Goal: Obtain resource: Download file/media

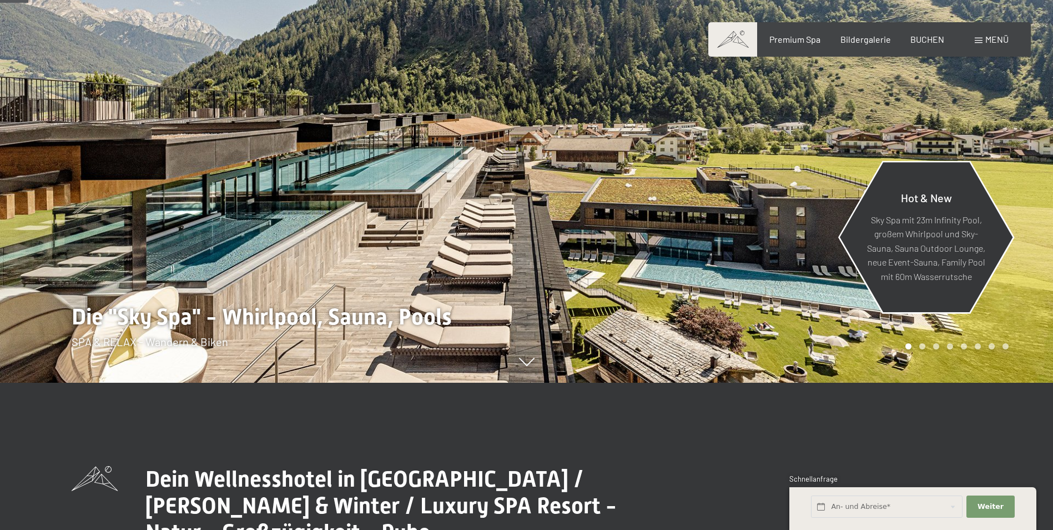
scroll to position [167, 0]
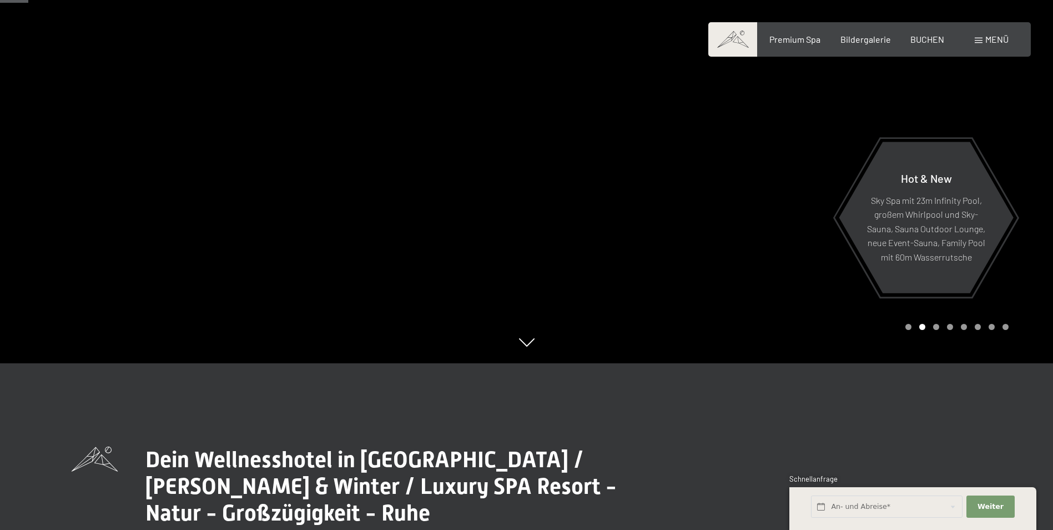
click at [924, 328] on div "Carousel Page 2 (Current Slide)" at bounding box center [922, 327] width 6 height 6
click at [938, 329] on div "Carousel Page 3" at bounding box center [936, 327] width 6 height 6
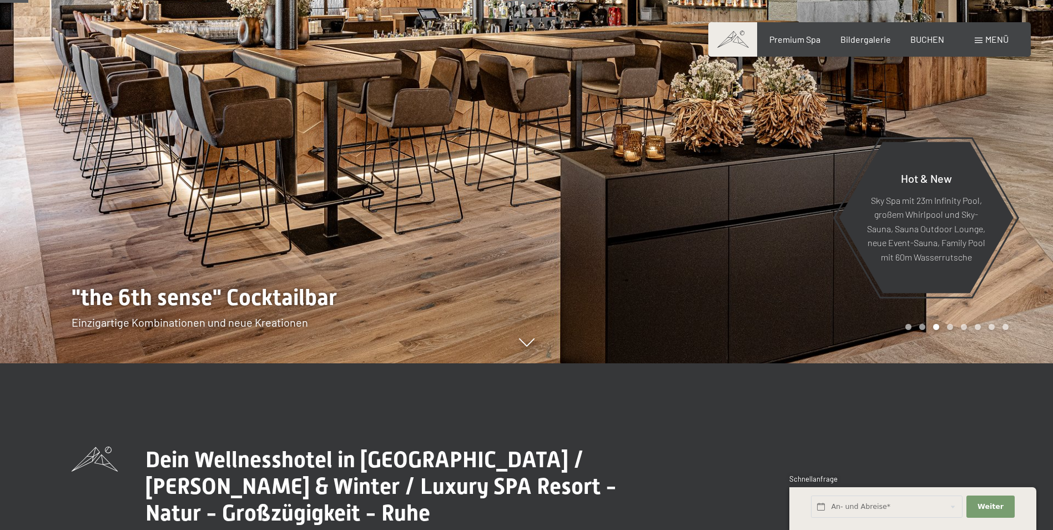
click at [950, 325] on div "Carousel Page 4" at bounding box center [950, 327] width 6 height 6
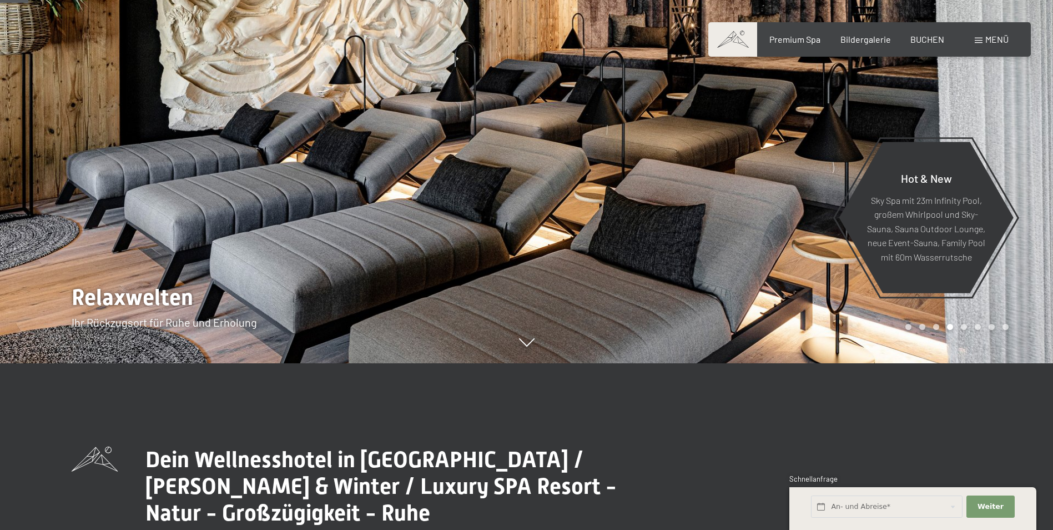
click at [963, 328] on div "Carousel Page 5" at bounding box center [964, 327] width 6 height 6
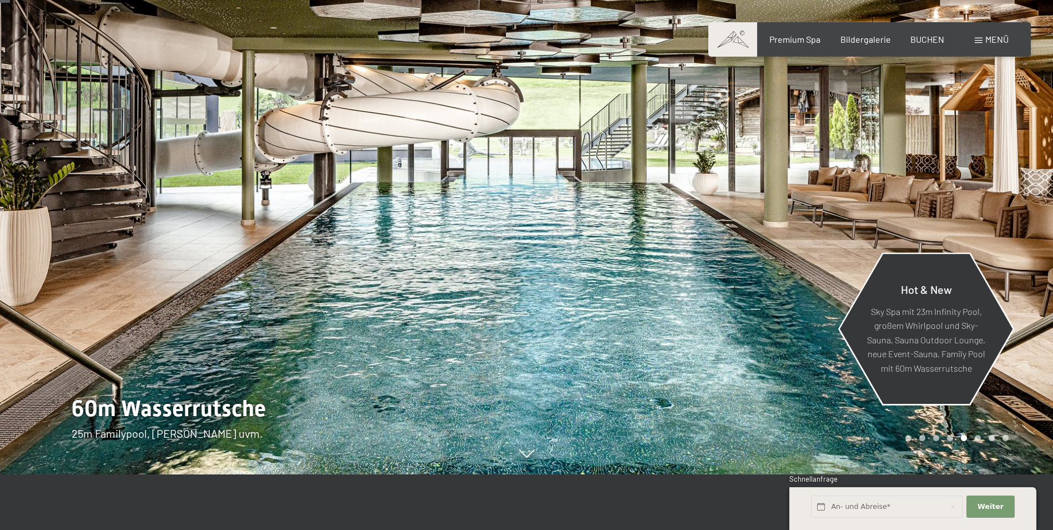
scroll to position [111, 0]
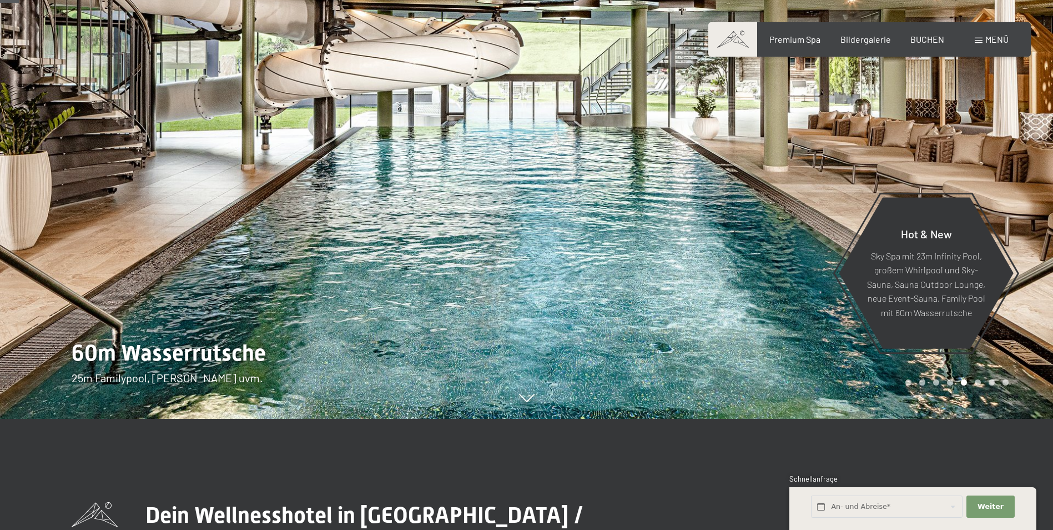
click at [978, 382] on div "Carousel Page 6" at bounding box center [978, 382] width 6 height 6
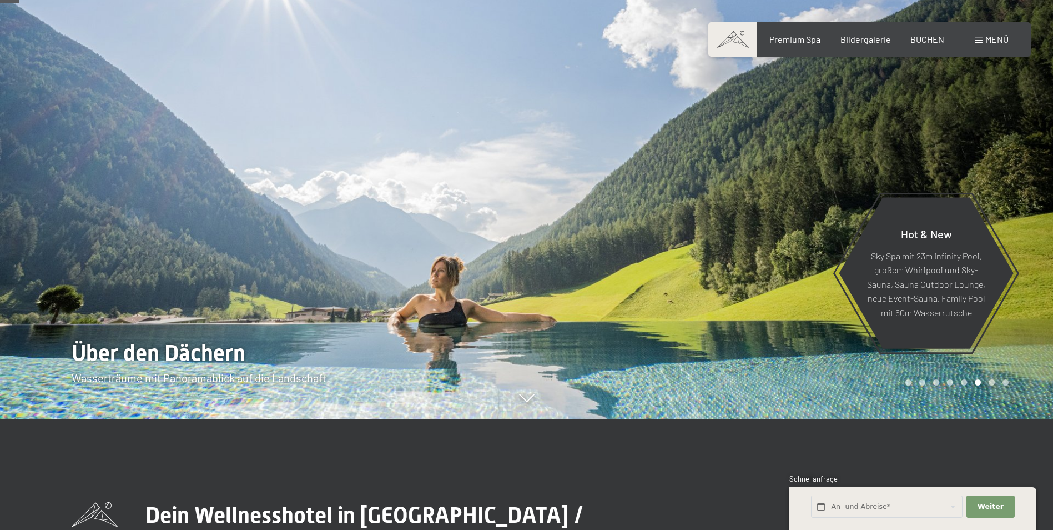
click at [993, 384] on div "Carousel Page 7" at bounding box center [992, 382] width 6 height 6
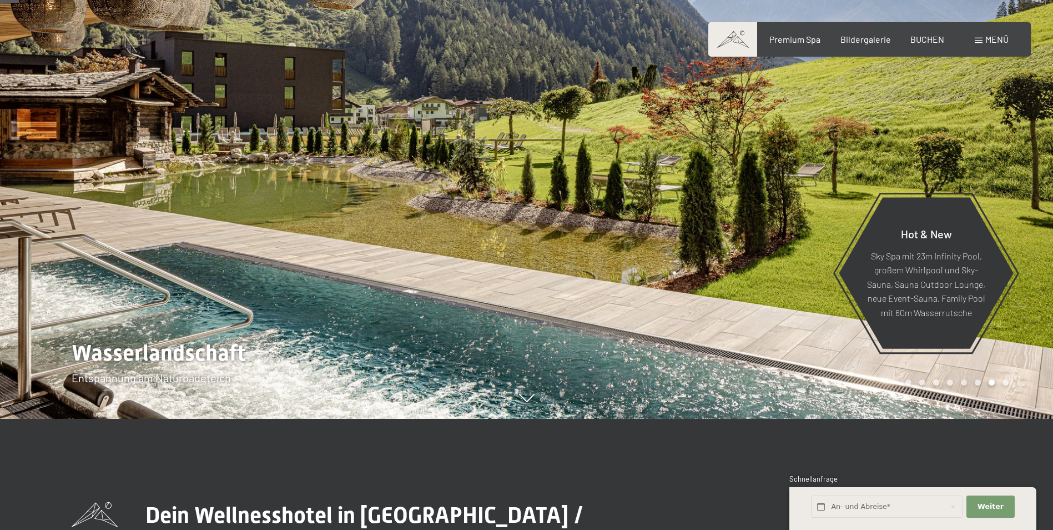
click at [1007, 384] on div "Carousel Page 8" at bounding box center [1006, 382] width 6 height 6
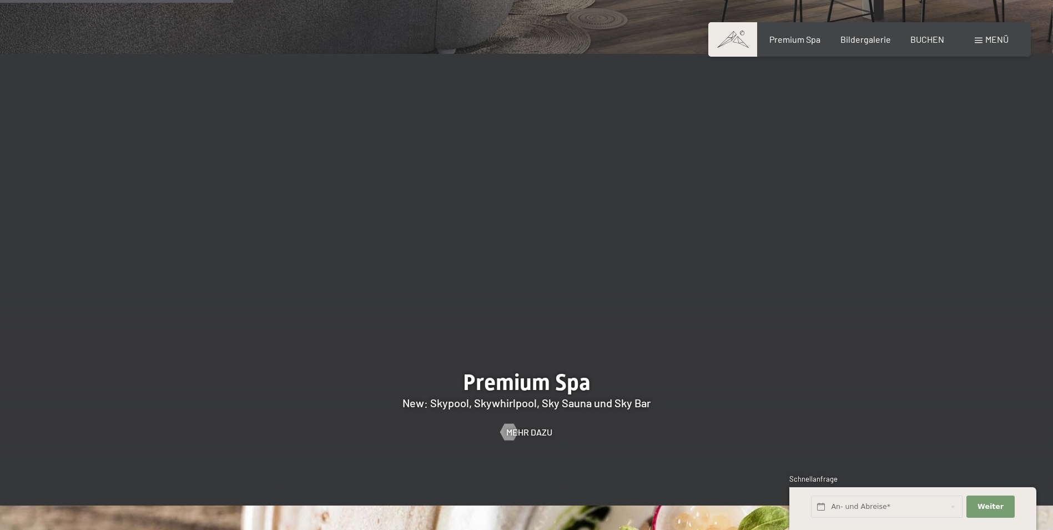
scroll to position [1499, 0]
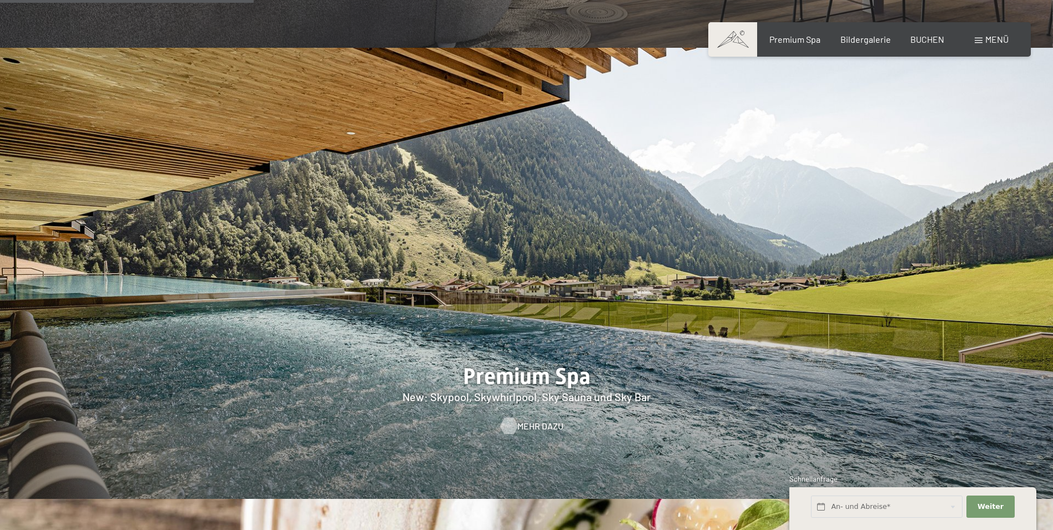
click at [517, 420] on link "Mehr dazu" at bounding box center [527, 426] width 52 height 12
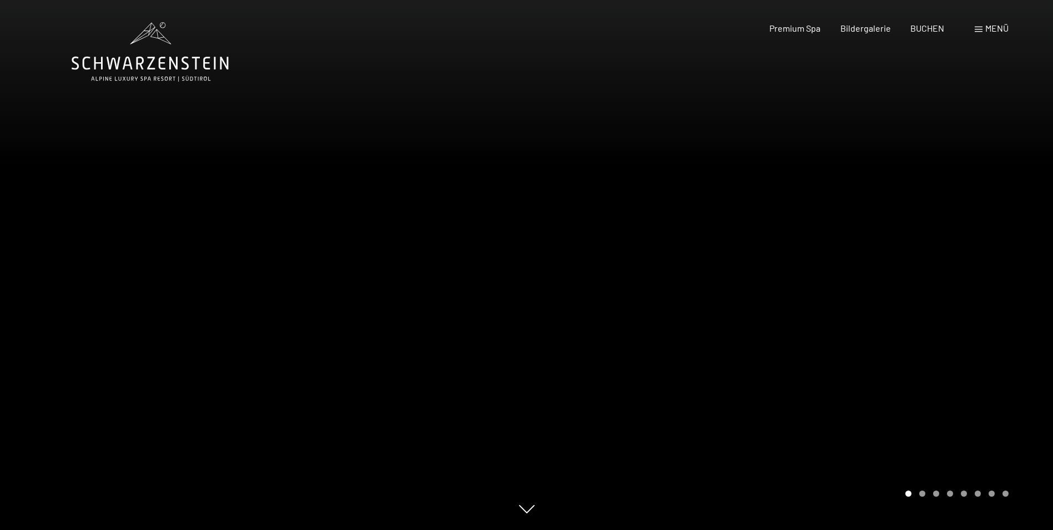
click at [921, 495] on div "Carousel Page 2" at bounding box center [922, 493] width 6 height 6
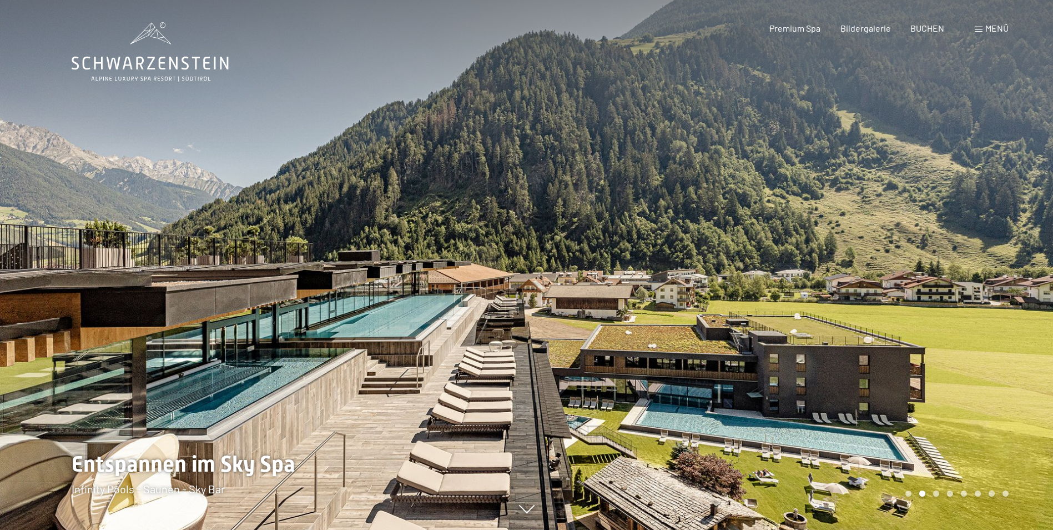
click at [938, 493] on div "Carousel Page 3" at bounding box center [936, 493] width 6 height 6
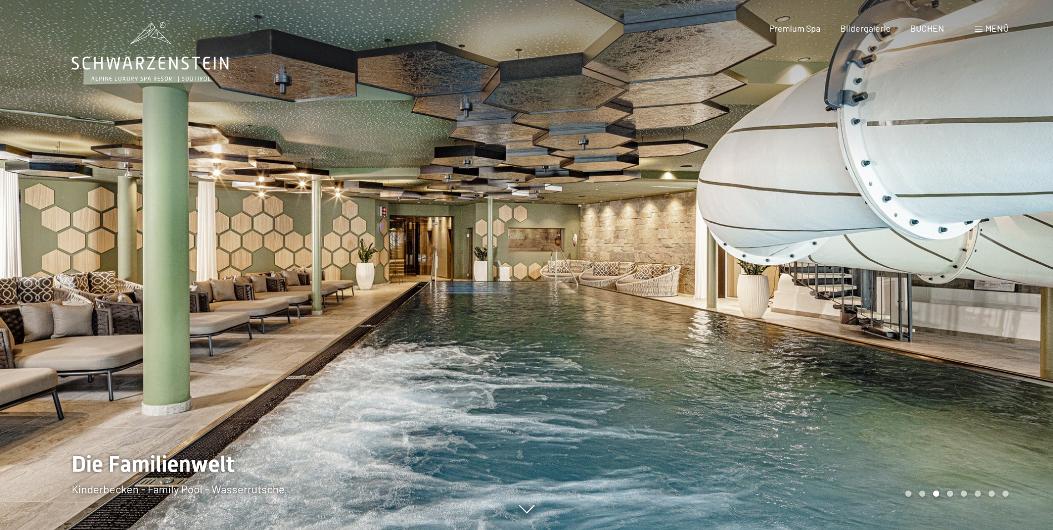
click at [950, 493] on div "Carousel Page 4" at bounding box center [950, 493] width 6 height 6
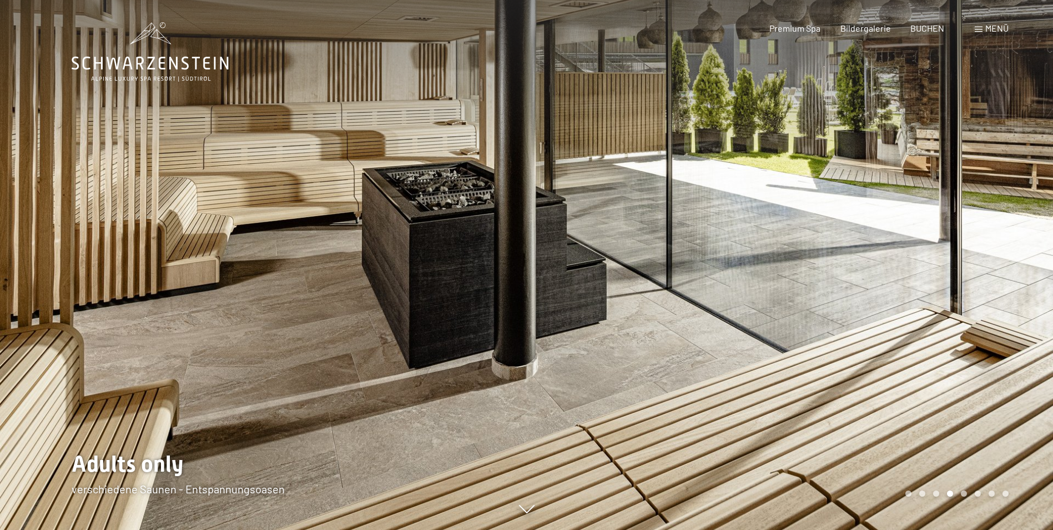
click at [963, 493] on div "Carousel Page 5" at bounding box center [964, 493] width 6 height 6
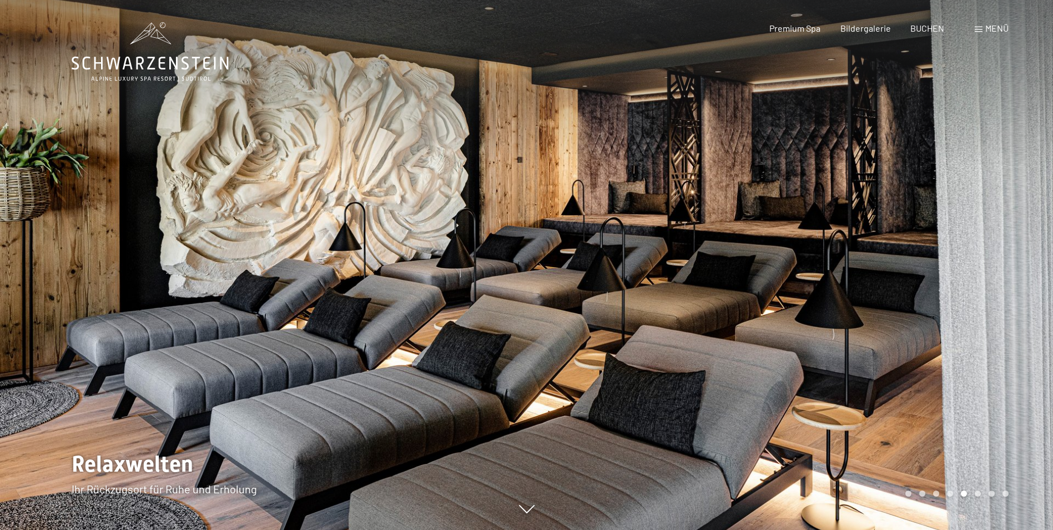
click at [979, 493] on div "Carousel Page 6" at bounding box center [978, 493] width 6 height 6
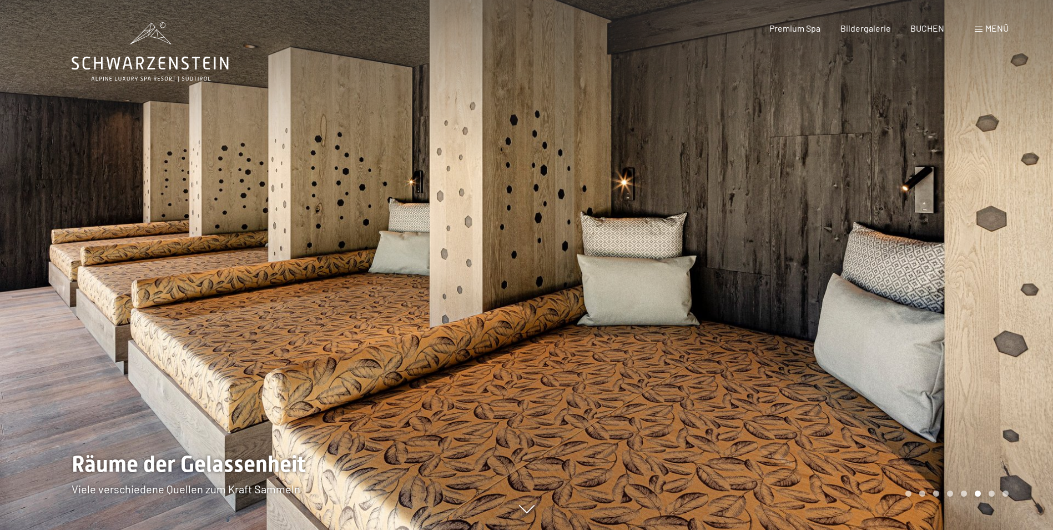
click at [992, 492] on div "Carousel Page 7" at bounding box center [992, 493] width 6 height 6
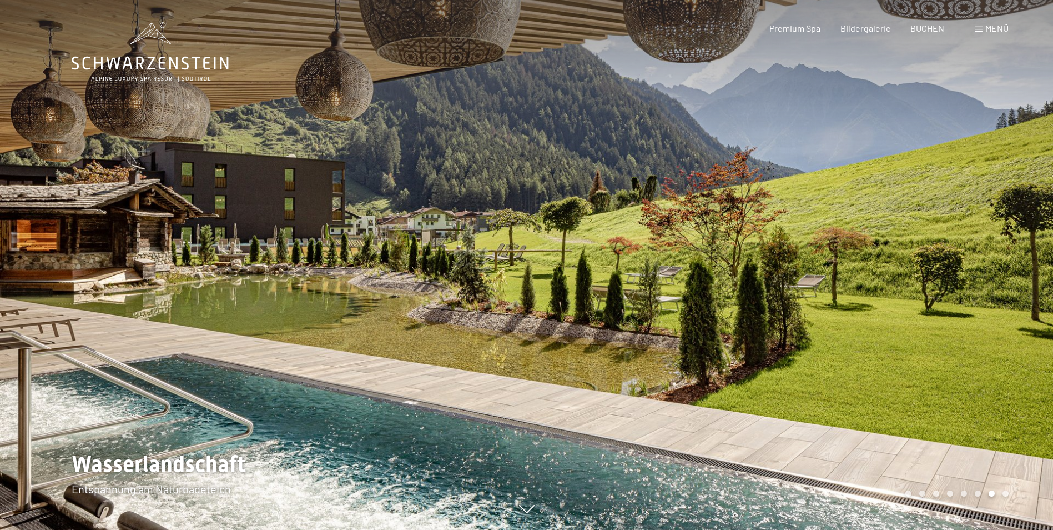
click at [1007, 494] on div "Carousel Page 8" at bounding box center [1006, 493] width 6 height 6
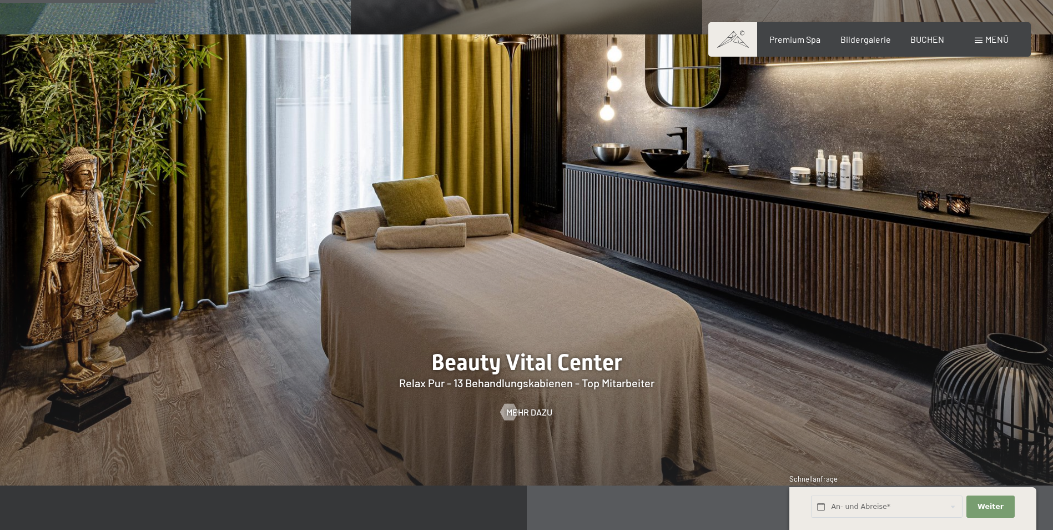
scroll to position [1221, 0]
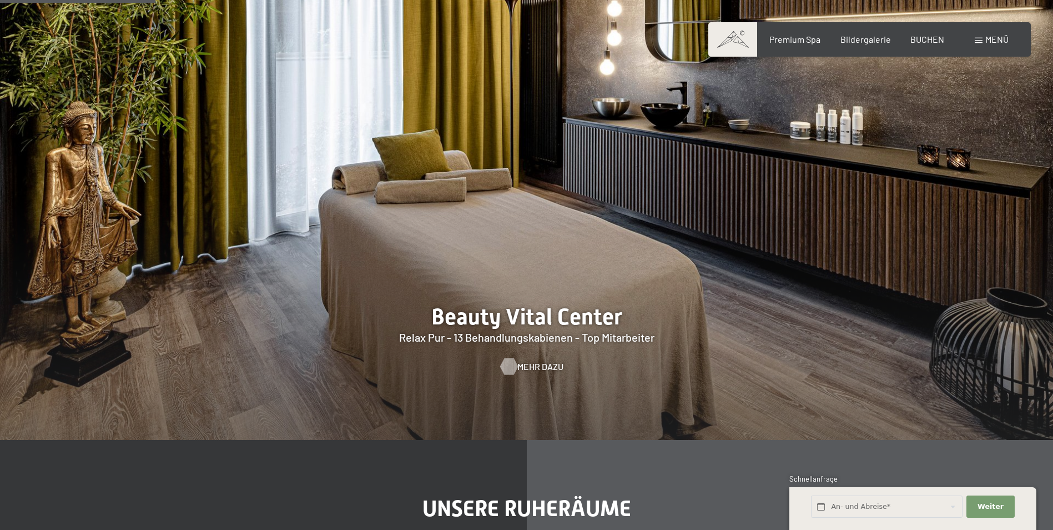
click at [517, 366] on span "Mehr dazu" at bounding box center [540, 366] width 46 height 12
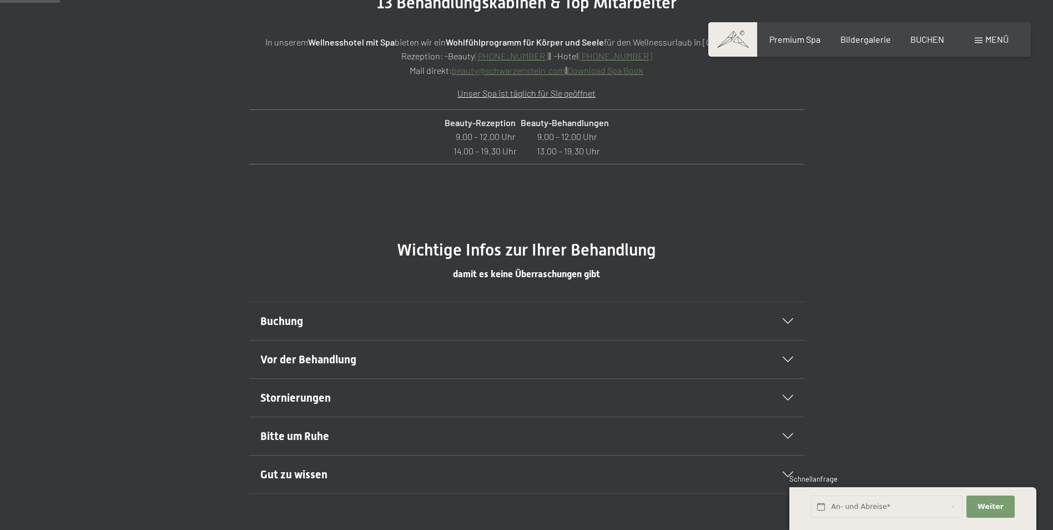
scroll to position [555, 0]
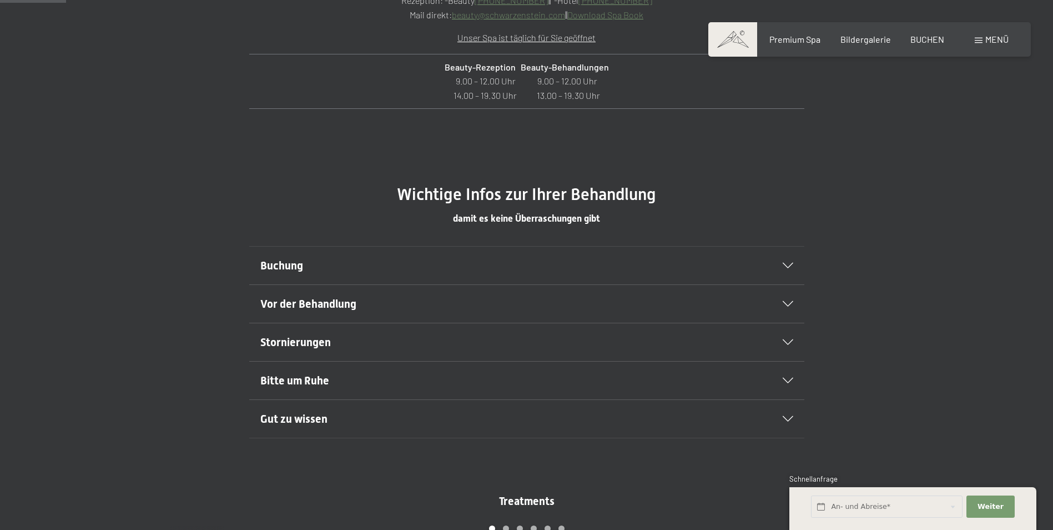
click at [738, 376] on h2 "Bitte um Ruhe" at bounding box center [500, 381] width 480 height 16
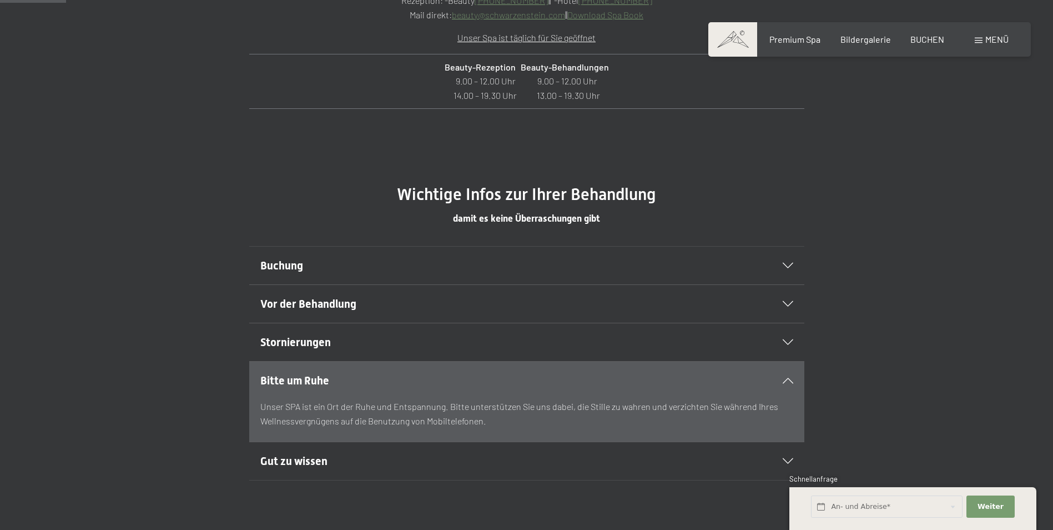
click at [791, 344] on icon at bounding box center [788, 342] width 11 height 6
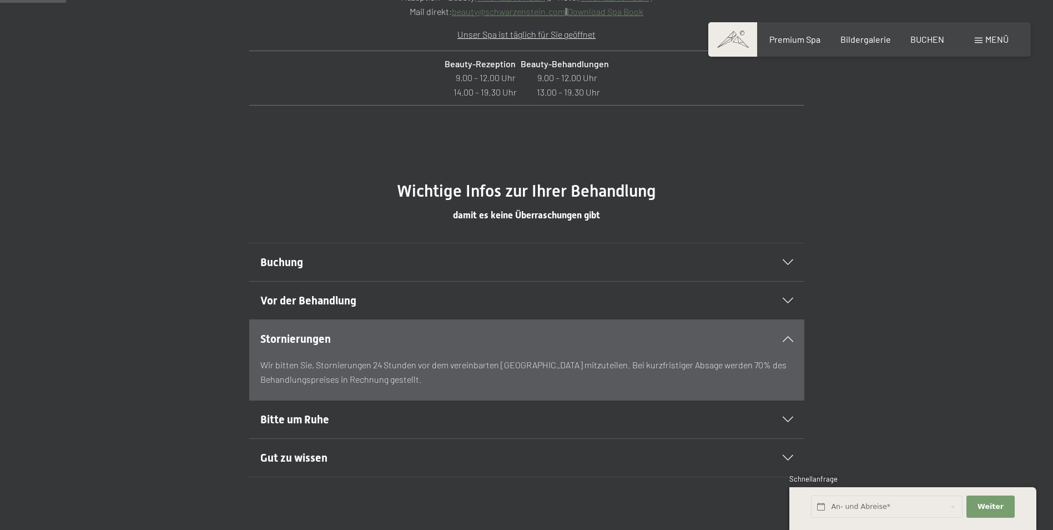
scroll to position [666, 0]
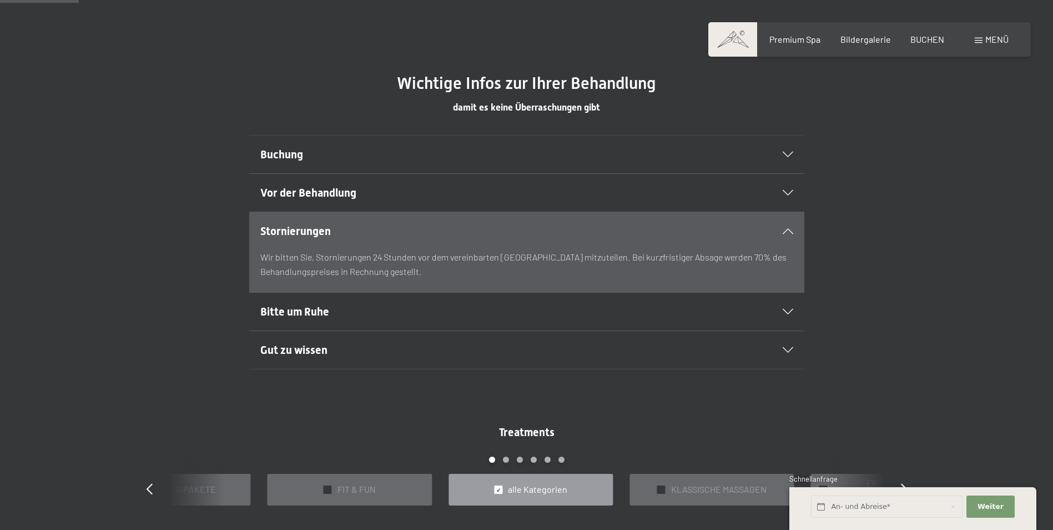
click at [780, 343] on div "Gut zu wissen" at bounding box center [526, 350] width 533 height 38
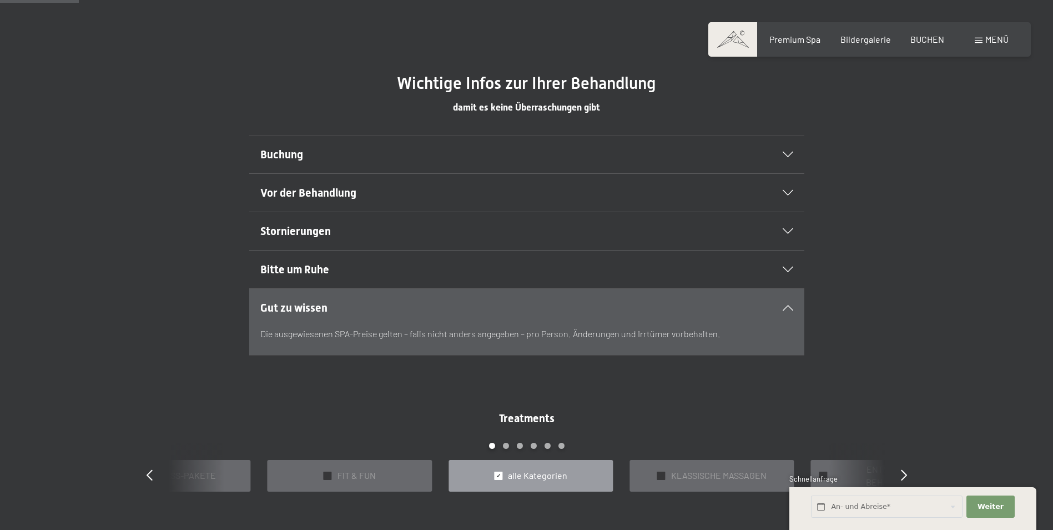
click at [792, 308] on icon at bounding box center [788, 308] width 11 height 6
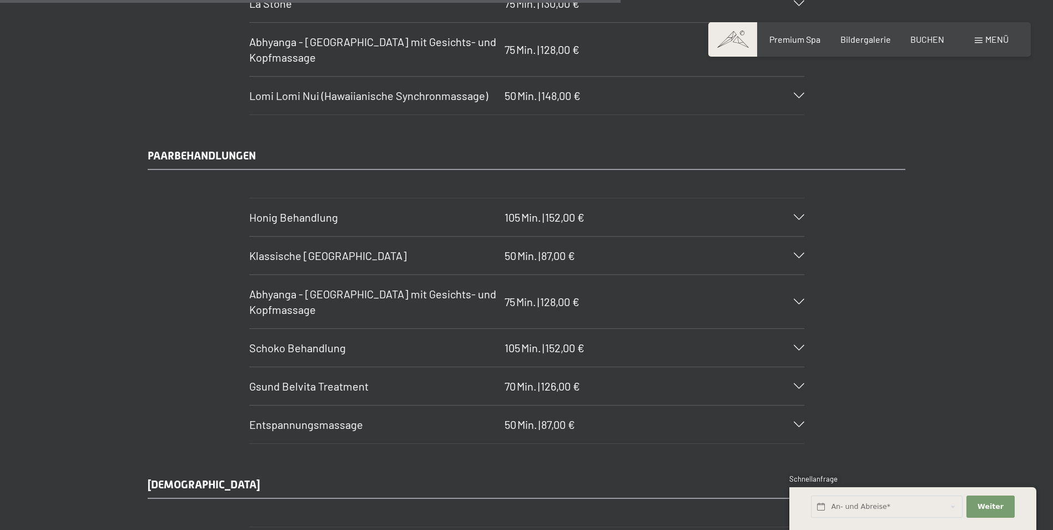
scroll to position [5219, 0]
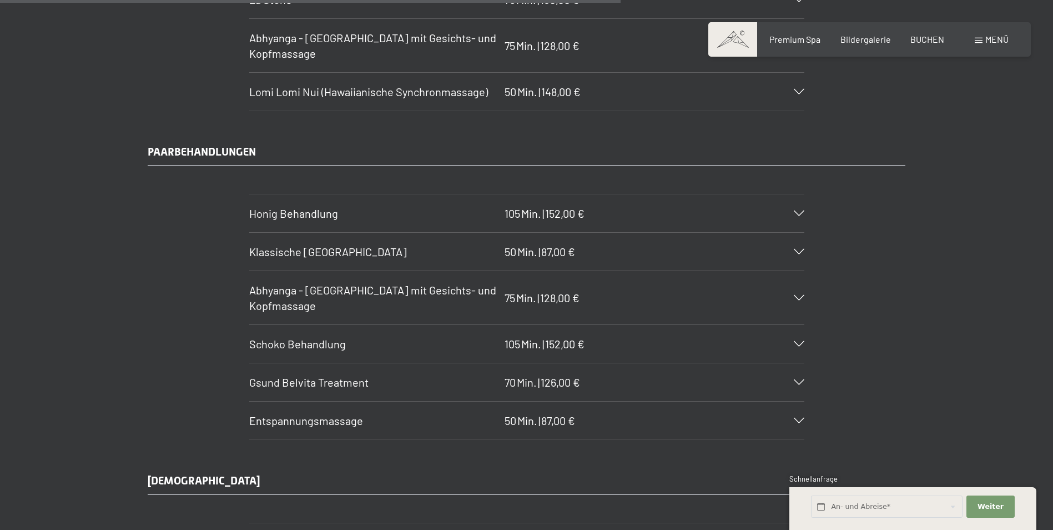
click at [789, 254] on div at bounding box center [792, 252] width 24 height 6
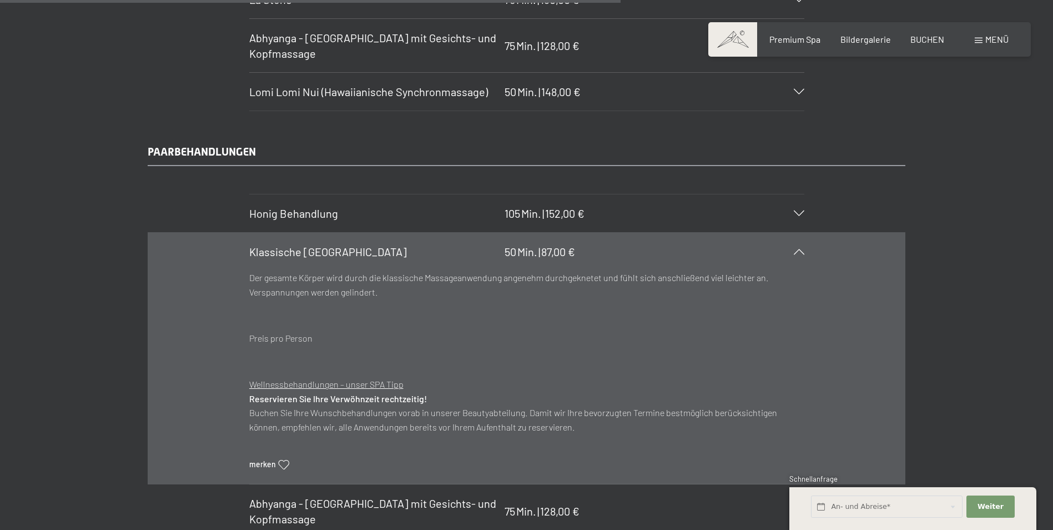
click at [802, 253] on icon at bounding box center [799, 252] width 11 height 6
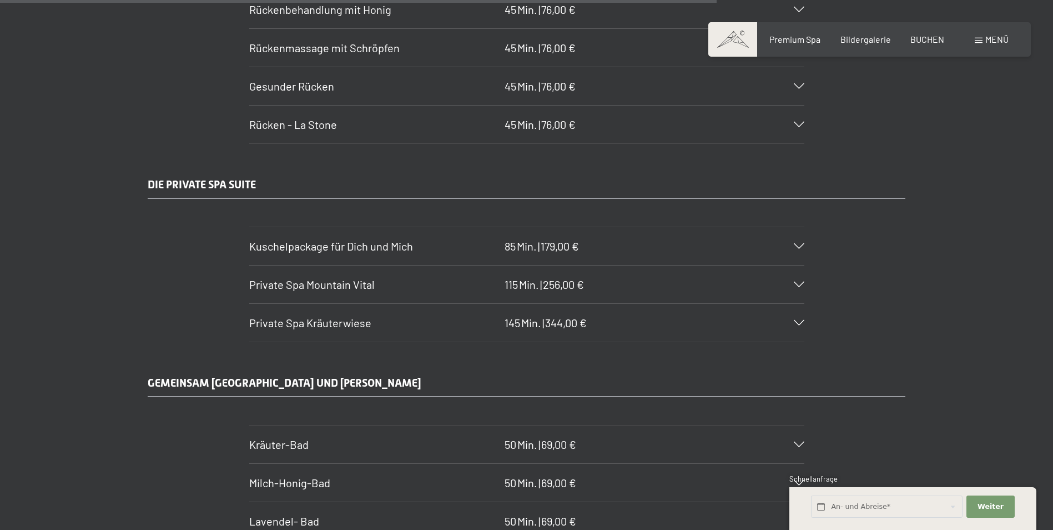
scroll to position [6107, 0]
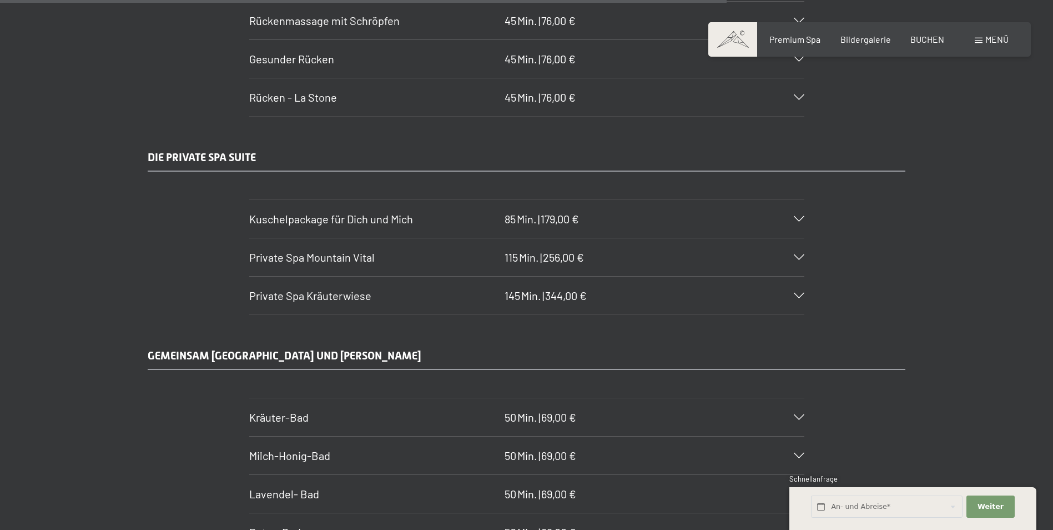
click at [801, 219] on icon at bounding box center [799, 219] width 11 height 6
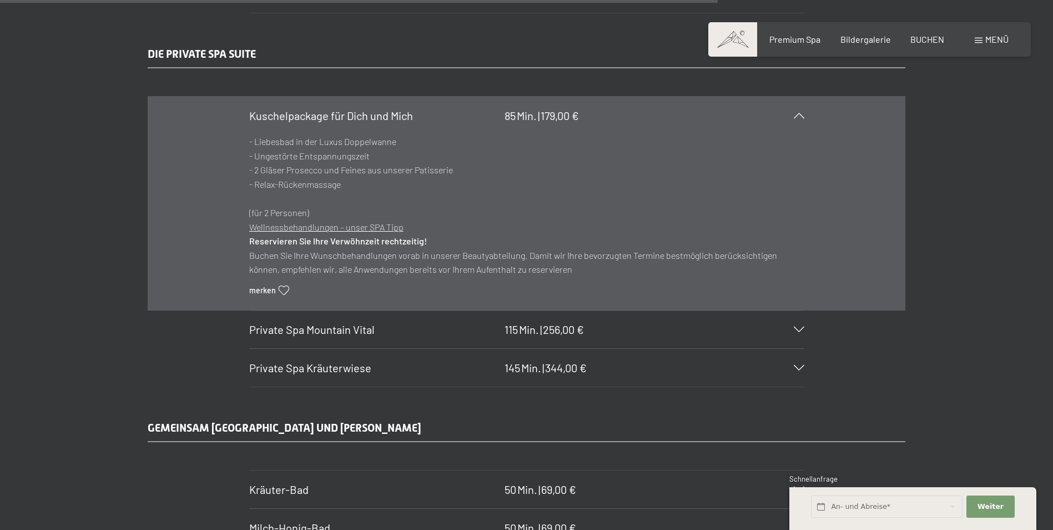
scroll to position [6218, 0]
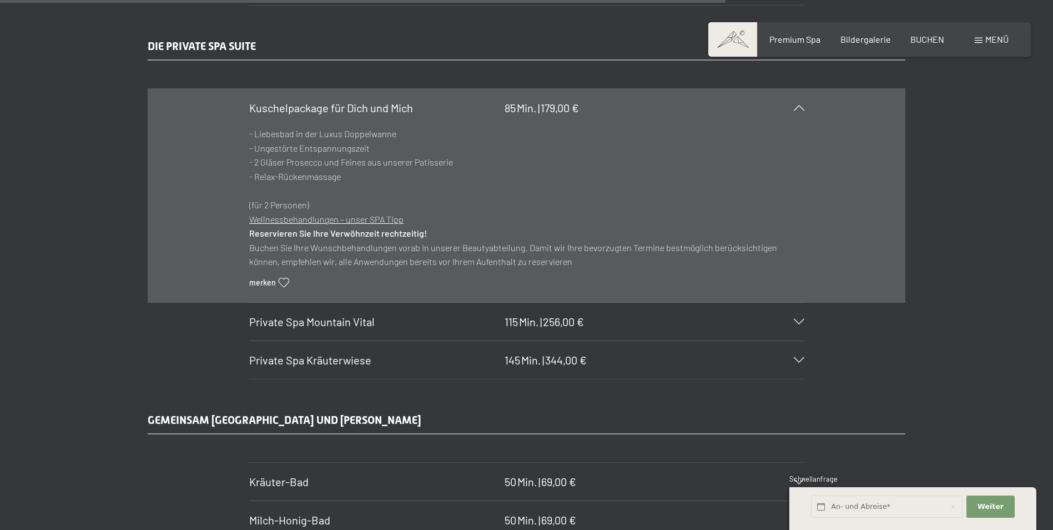
click at [801, 320] on icon at bounding box center [799, 322] width 11 height 6
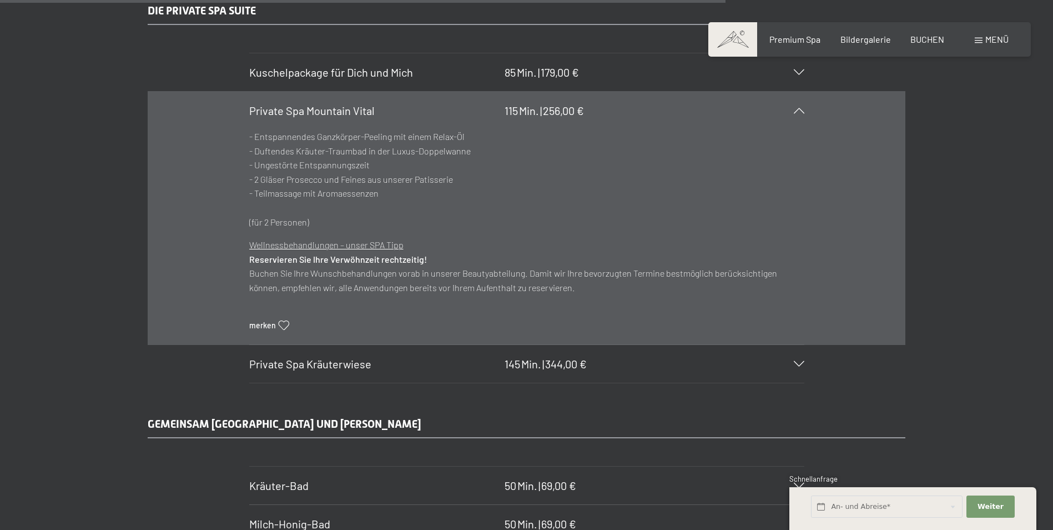
scroll to position [6274, 0]
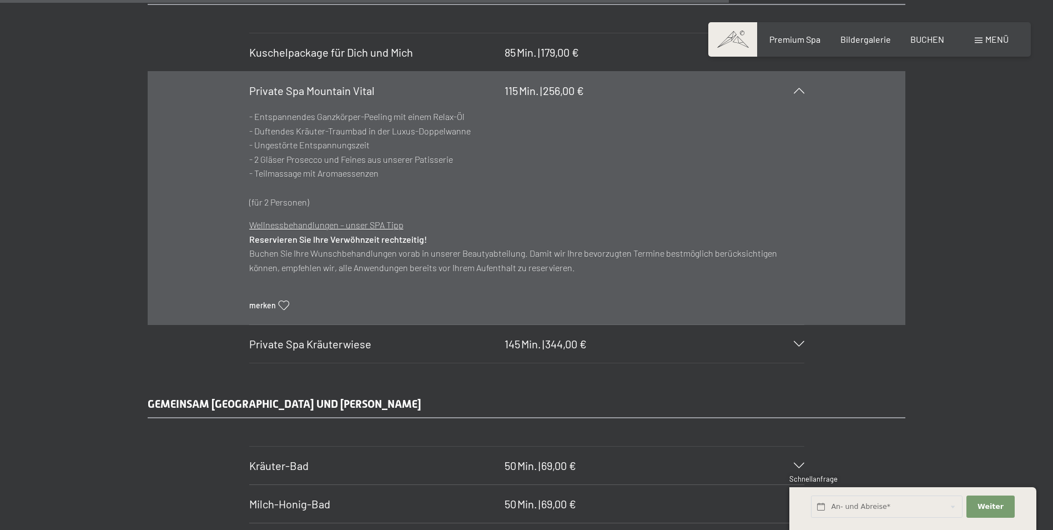
click at [795, 349] on div "Private Spa Kräuterwiese 145 Min. | 344,00 €" at bounding box center [526, 344] width 555 height 38
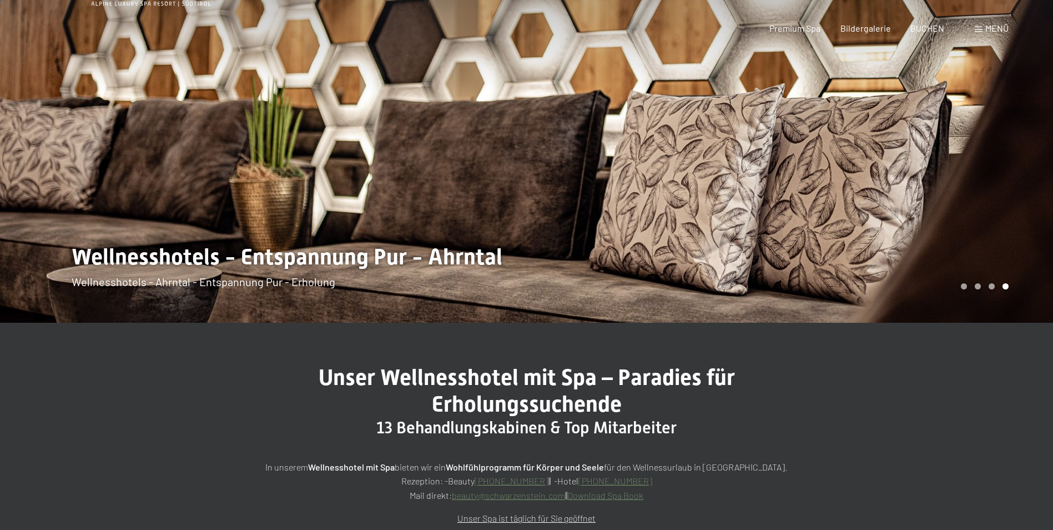
scroll to position [0, 0]
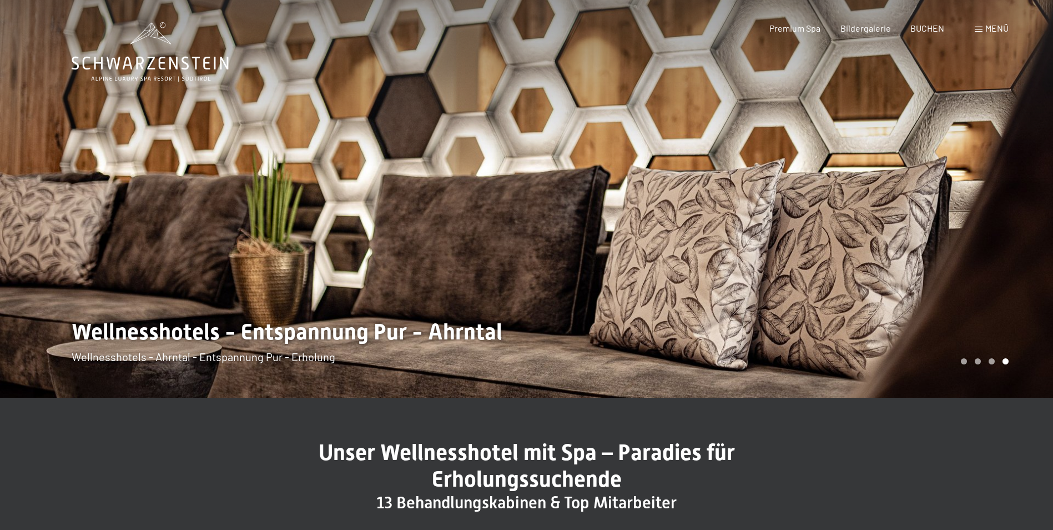
click at [993, 362] on div "Carousel Page 3" at bounding box center [992, 361] width 6 height 6
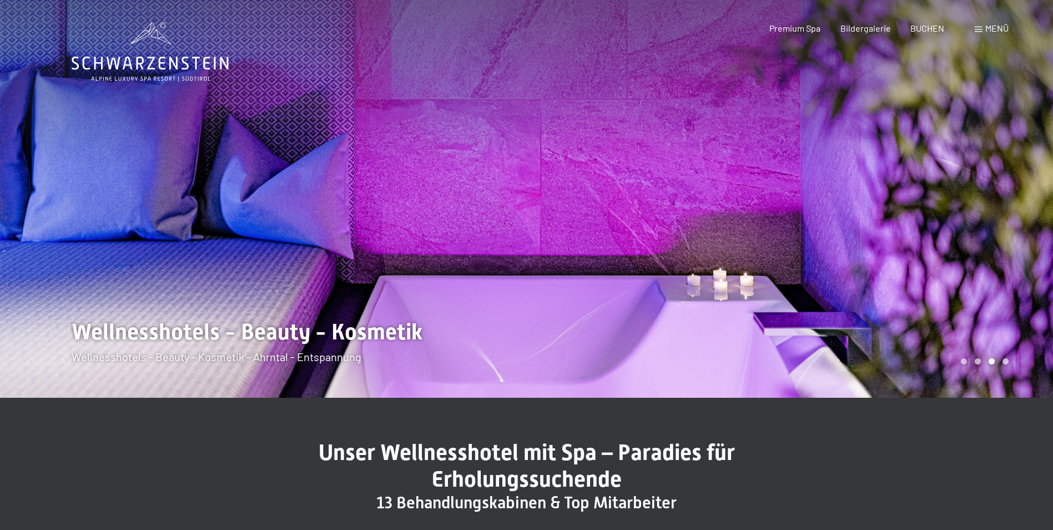
click at [976, 360] on div "Carousel Page 2" at bounding box center [978, 361] width 6 height 6
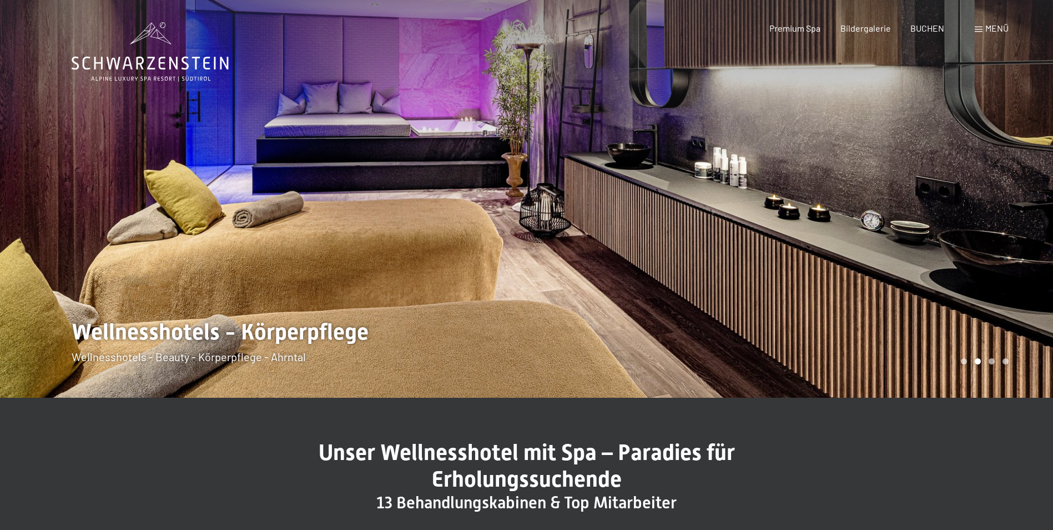
click at [965, 362] on div "Carousel Page 1" at bounding box center [964, 361] width 6 height 6
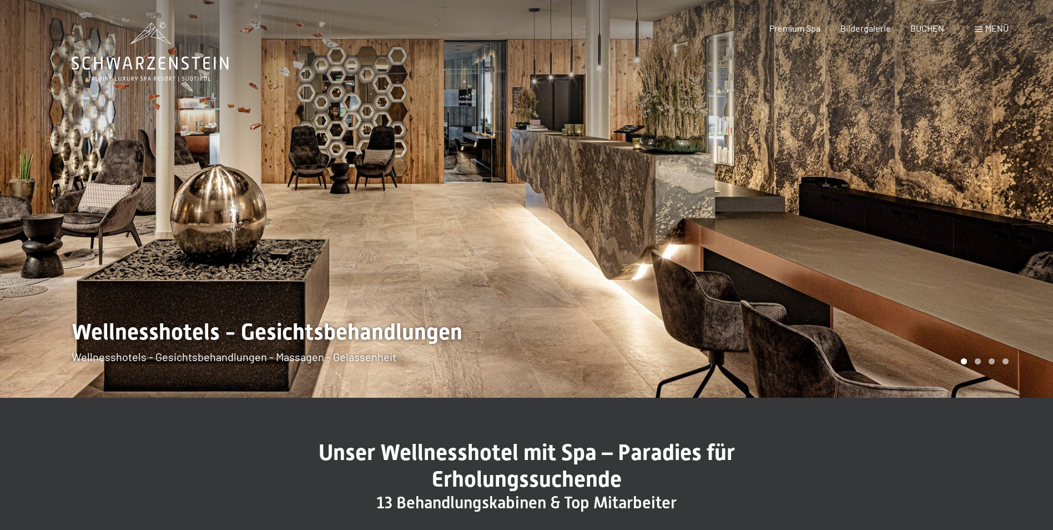
click at [977, 363] on div "Carousel Page 2" at bounding box center [978, 361] width 6 height 6
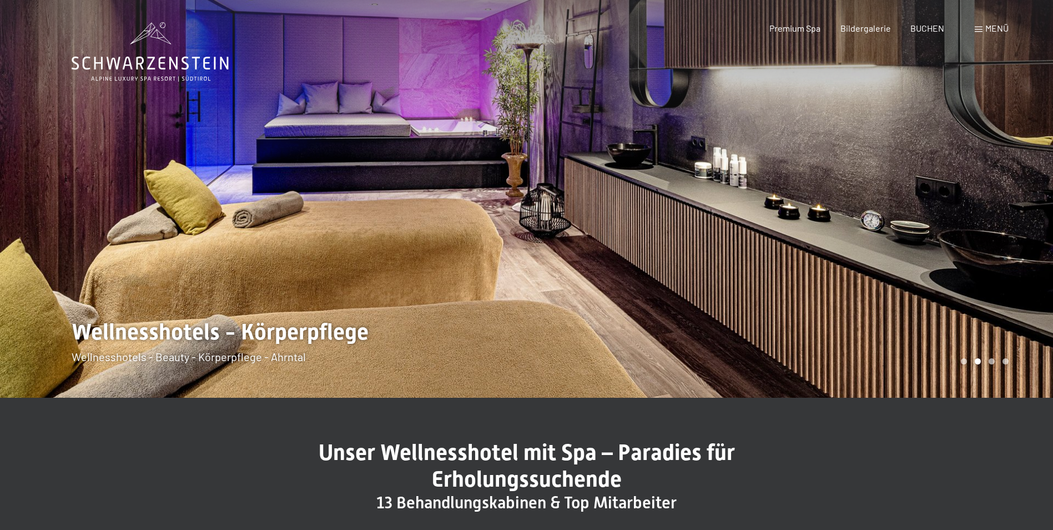
click at [992, 361] on div "Carousel Page 3" at bounding box center [992, 361] width 6 height 6
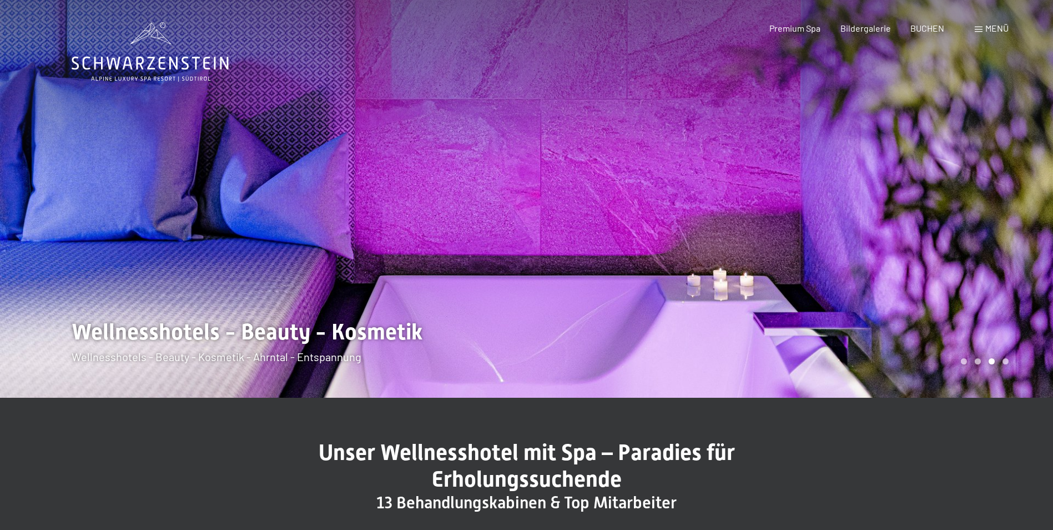
click at [1007, 361] on div "Carousel Page 4" at bounding box center [1006, 361] width 6 height 6
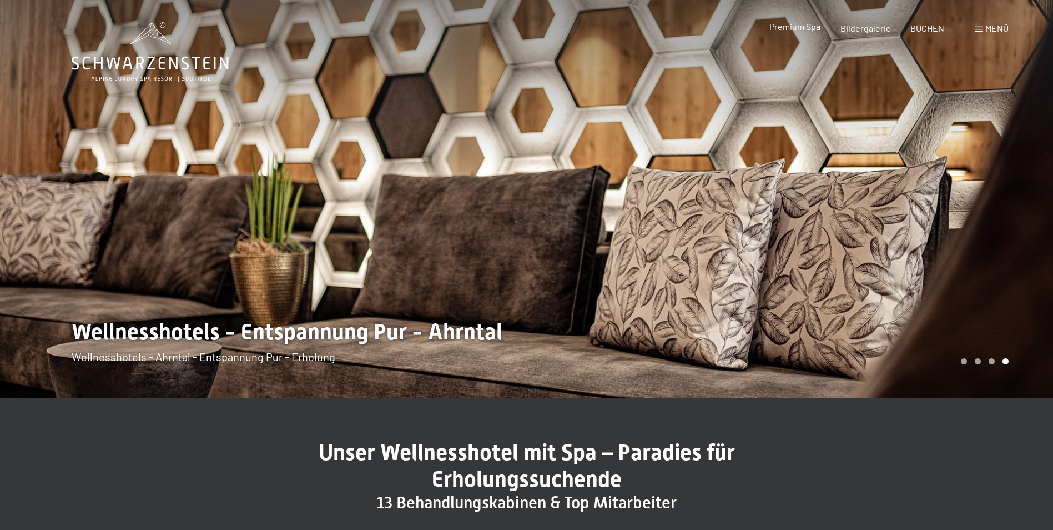
click at [812, 28] on span "Premium Spa" at bounding box center [794, 26] width 51 height 11
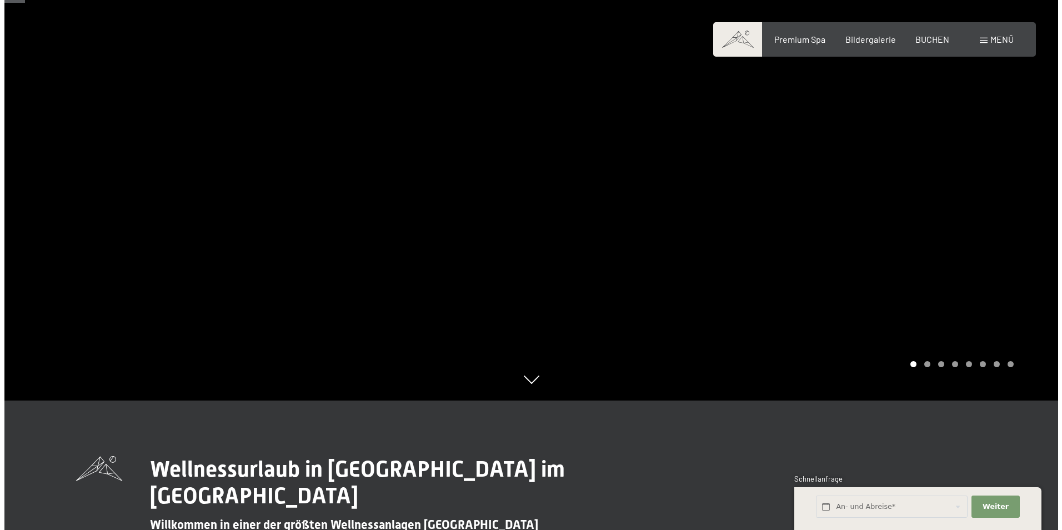
scroll to position [167, 0]
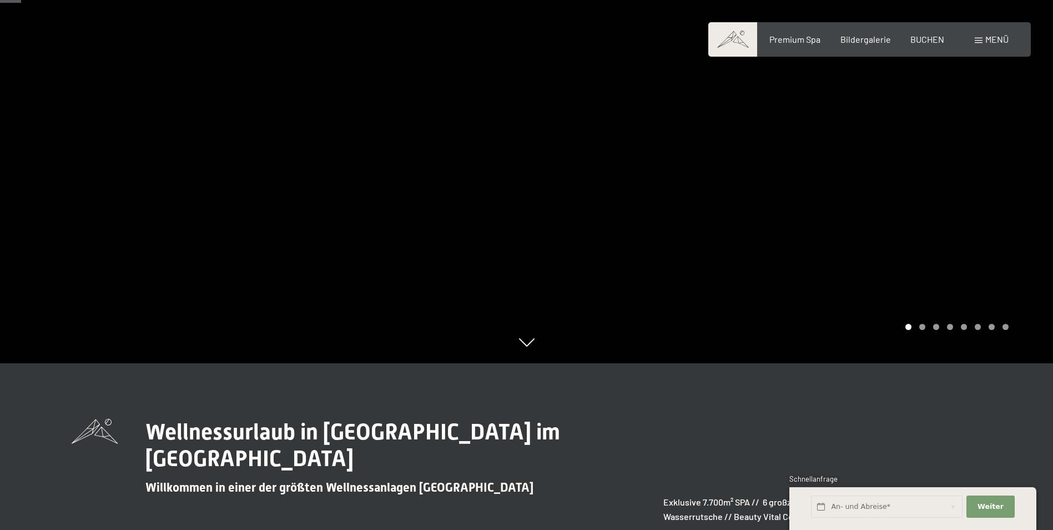
click at [978, 42] on span at bounding box center [979, 41] width 8 height 6
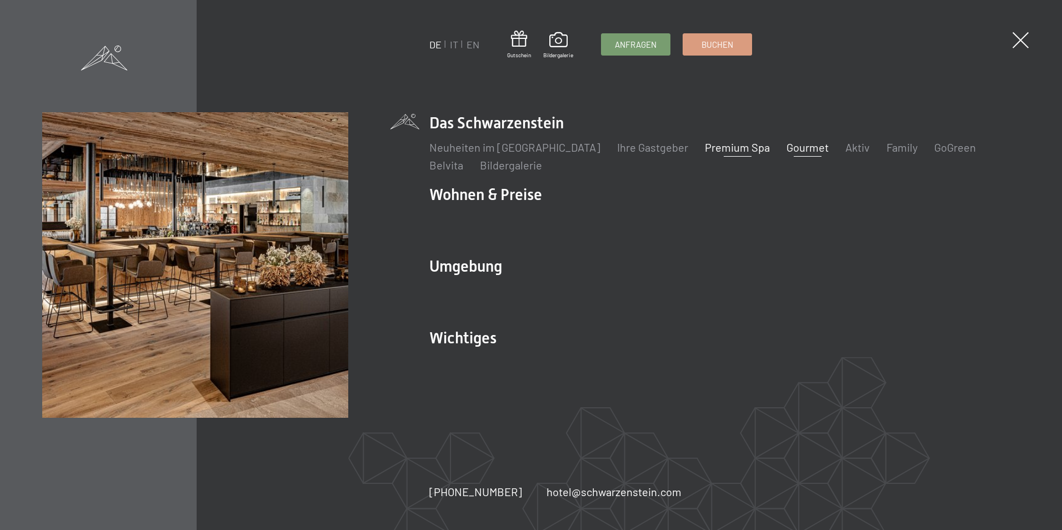
click at [786, 152] on link "Gourmet" at bounding box center [807, 146] width 42 height 13
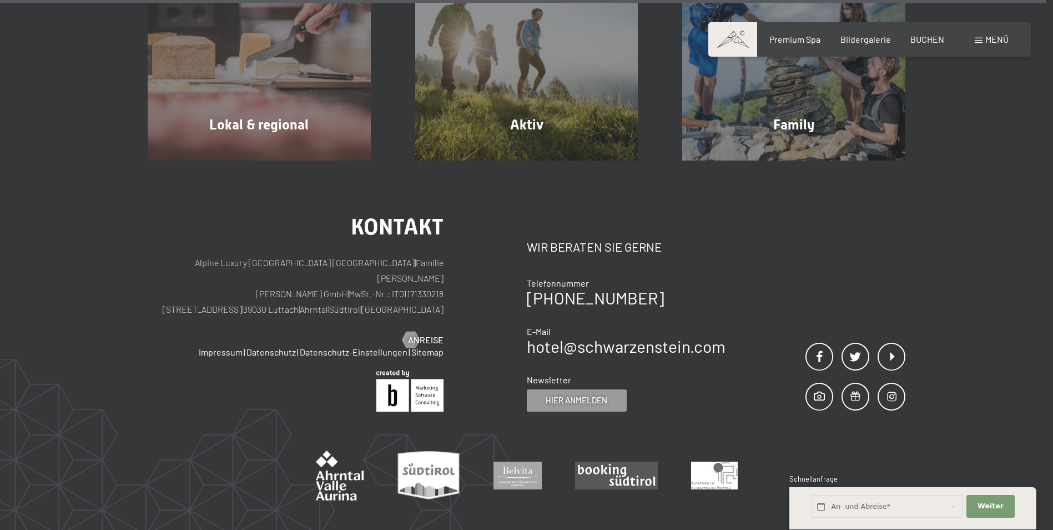
scroll to position [4316, 0]
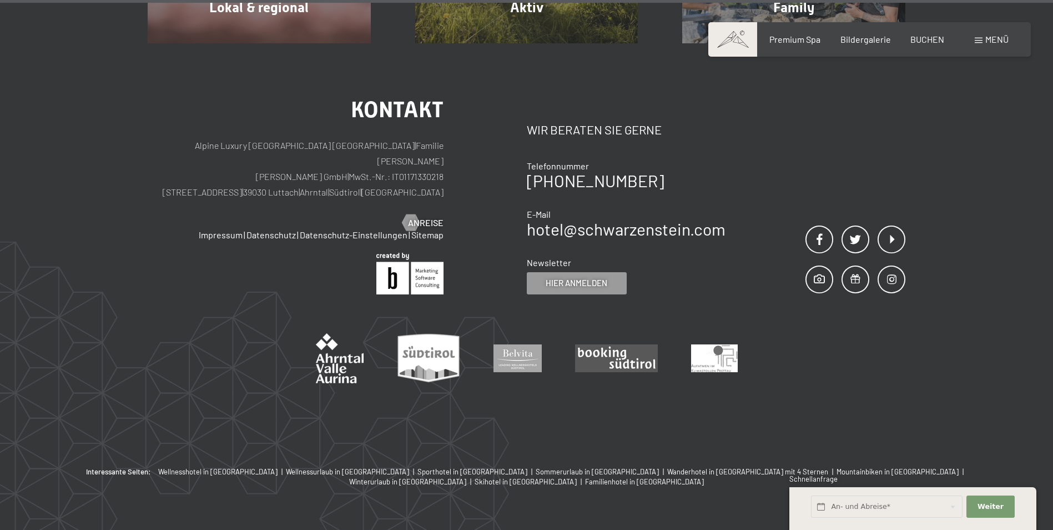
click at [988, 35] on span "Menü" at bounding box center [996, 39] width 23 height 11
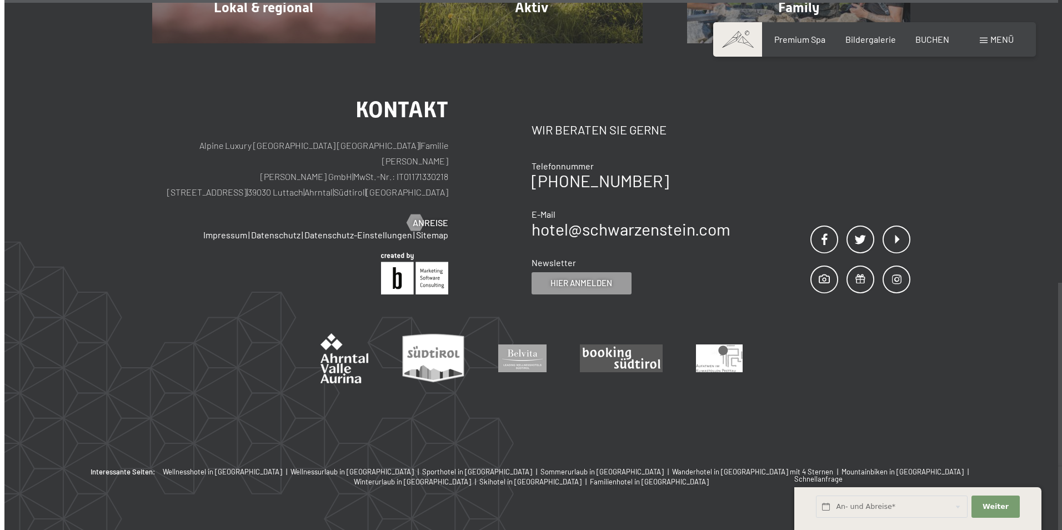
scroll to position [4330, 0]
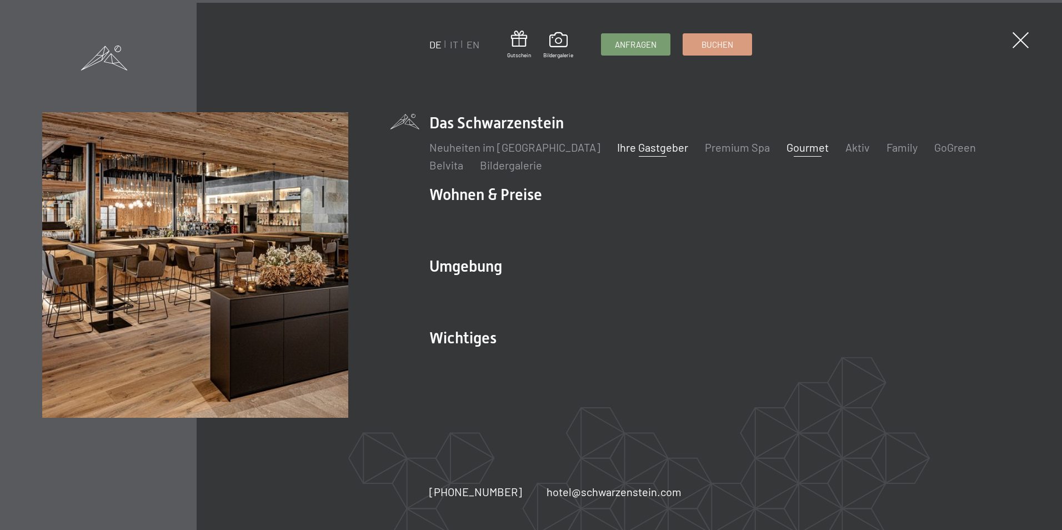
click at [621, 145] on link "Ihre Gastgeber" at bounding box center [652, 146] width 71 height 13
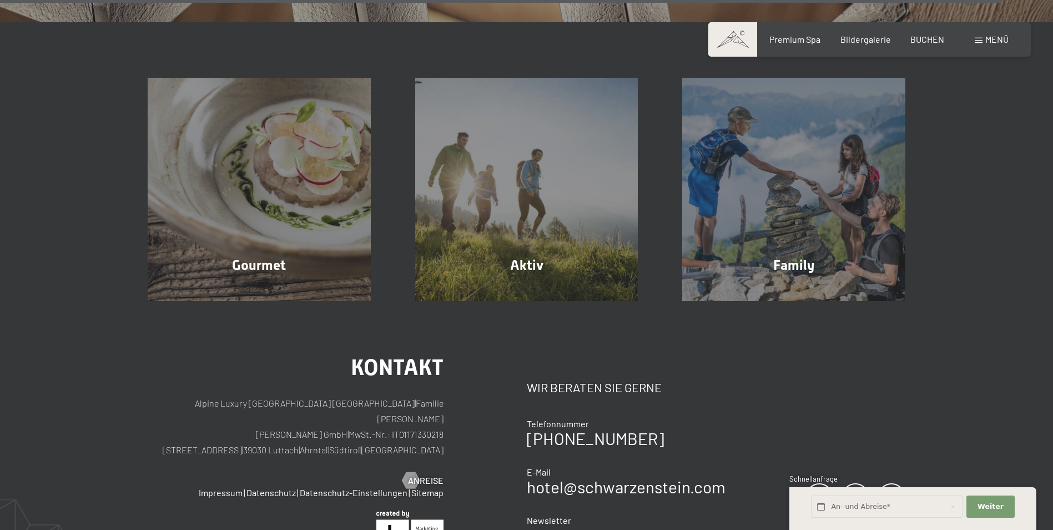
scroll to position [3747, 0]
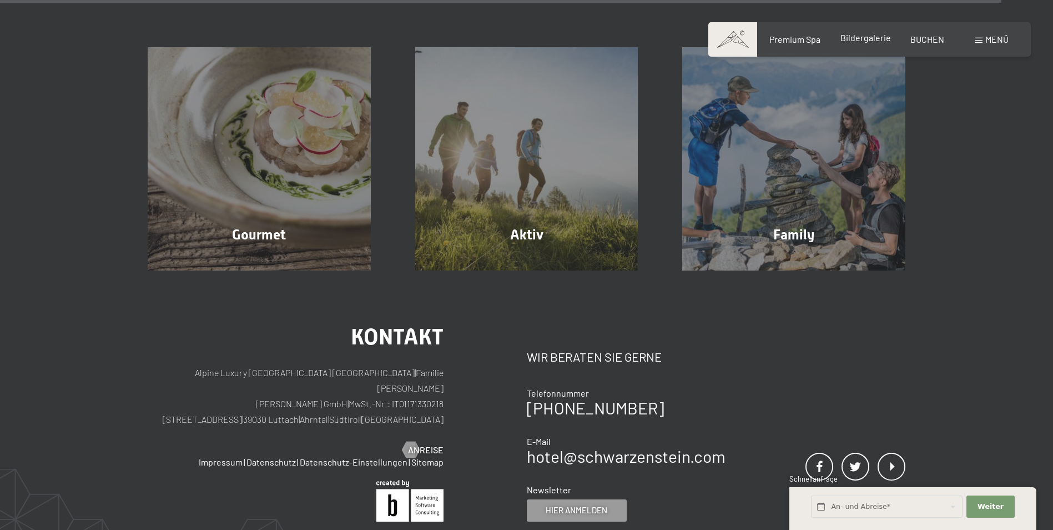
click at [876, 42] on span "Bildergalerie" at bounding box center [866, 37] width 51 height 11
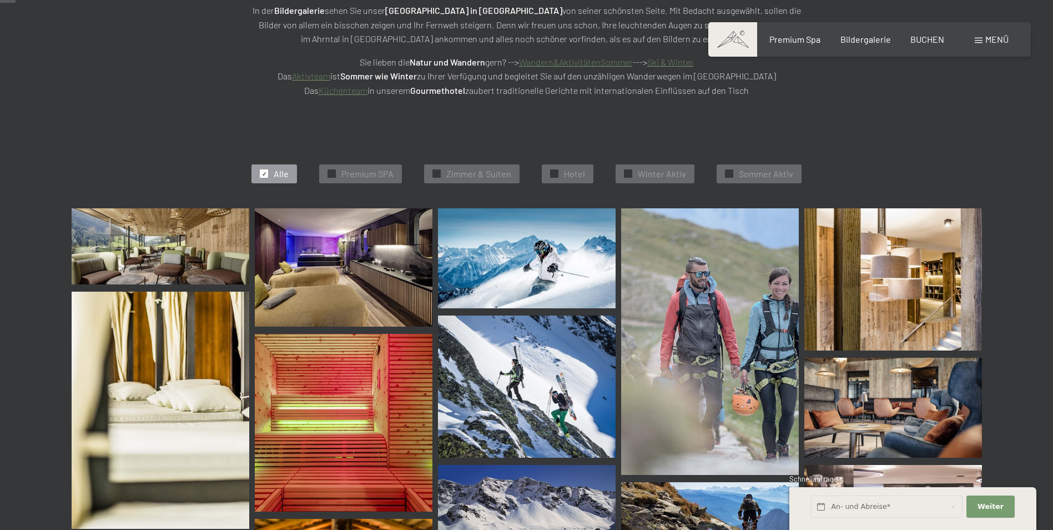
scroll to position [222, 0]
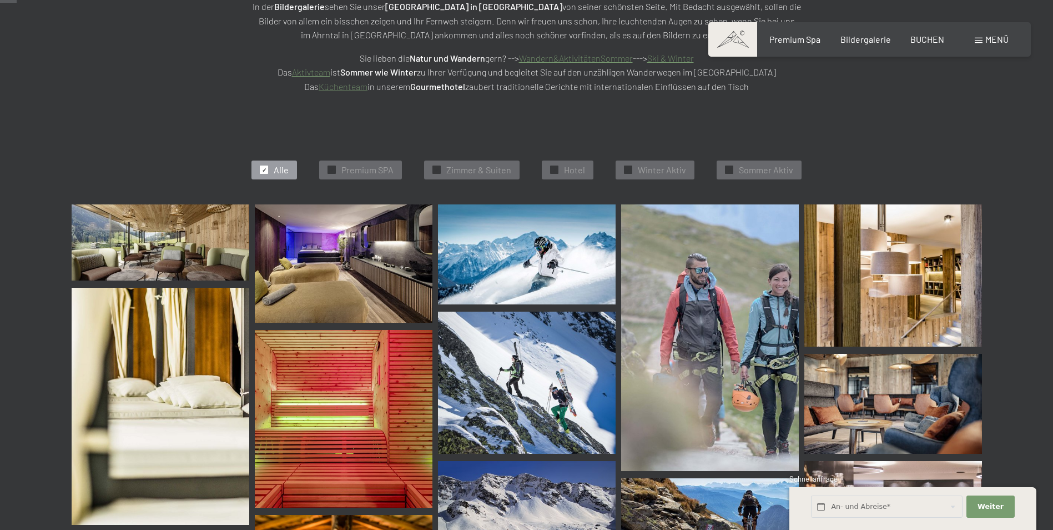
click at [339, 267] on img at bounding box center [344, 263] width 178 height 118
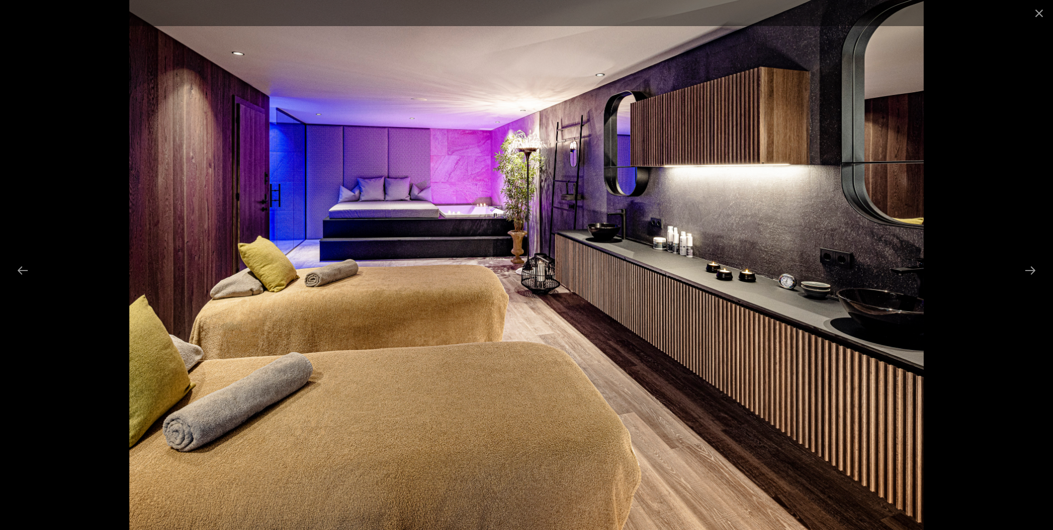
scroll to position [444, 0]
click at [1037, 272] on button "Next slide" at bounding box center [1030, 270] width 23 height 22
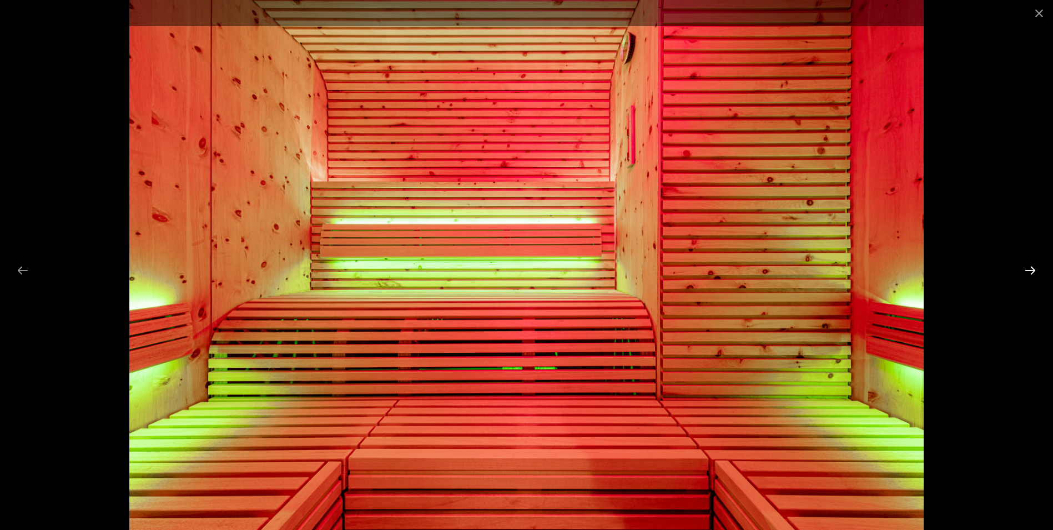
click at [1035, 269] on button "Next slide" at bounding box center [1030, 270] width 23 height 22
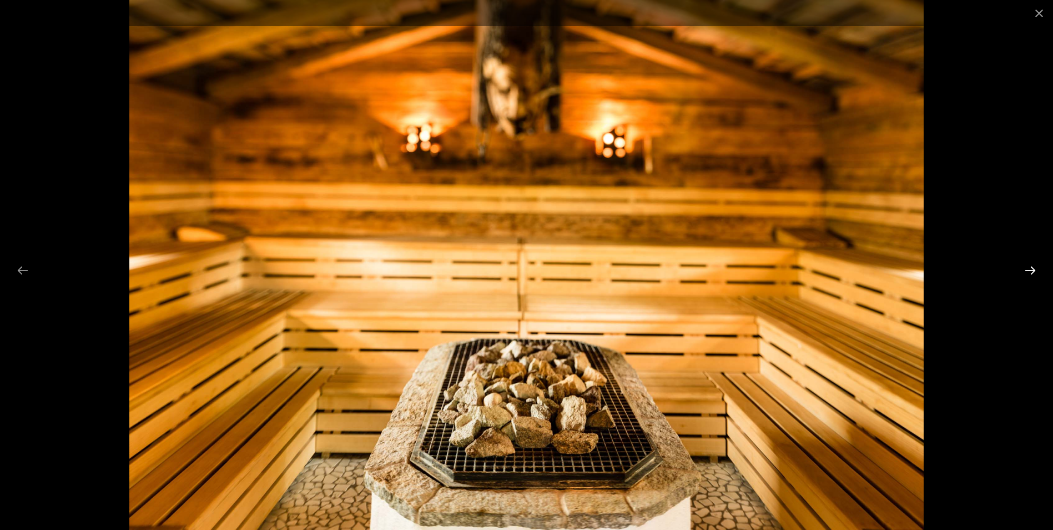
click at [1035, 269] on button "Next slide" at bounding box center [1030, 270] width 23 height 22
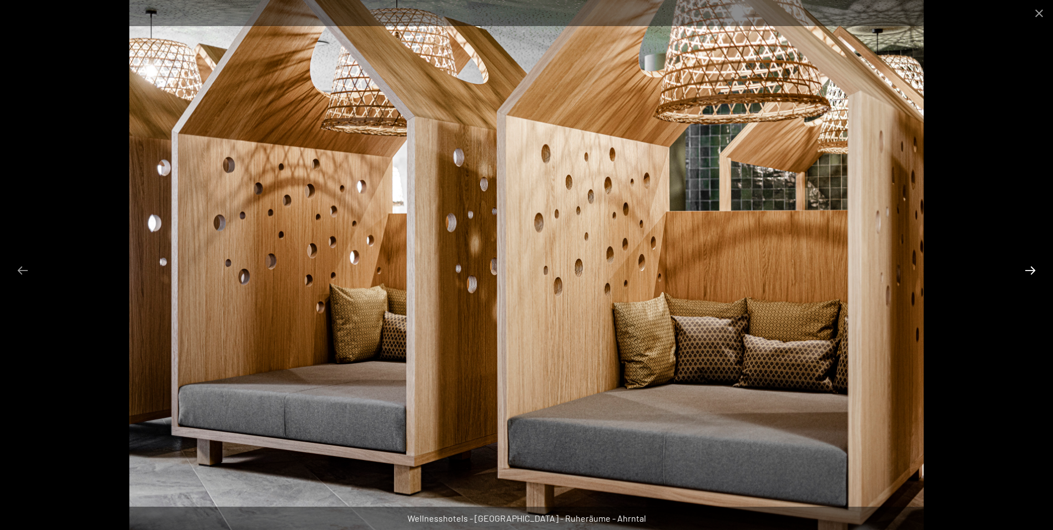
click at [1035, 269] on button "Next slide" at bounding box center [1030, 270] width 23 height 22
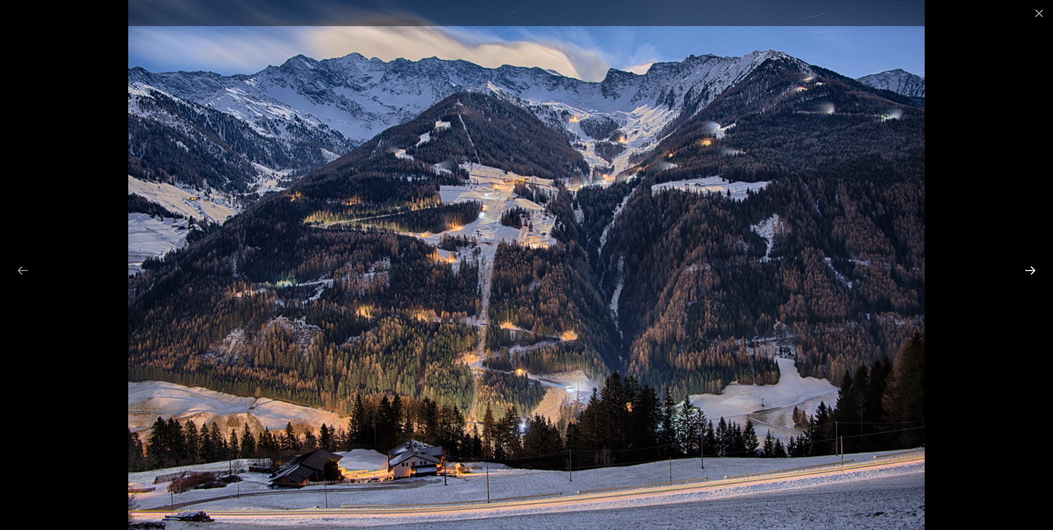
click at [1035, 269] on button "Next slide" at bounding box center [1030, 270] width 23 height 22
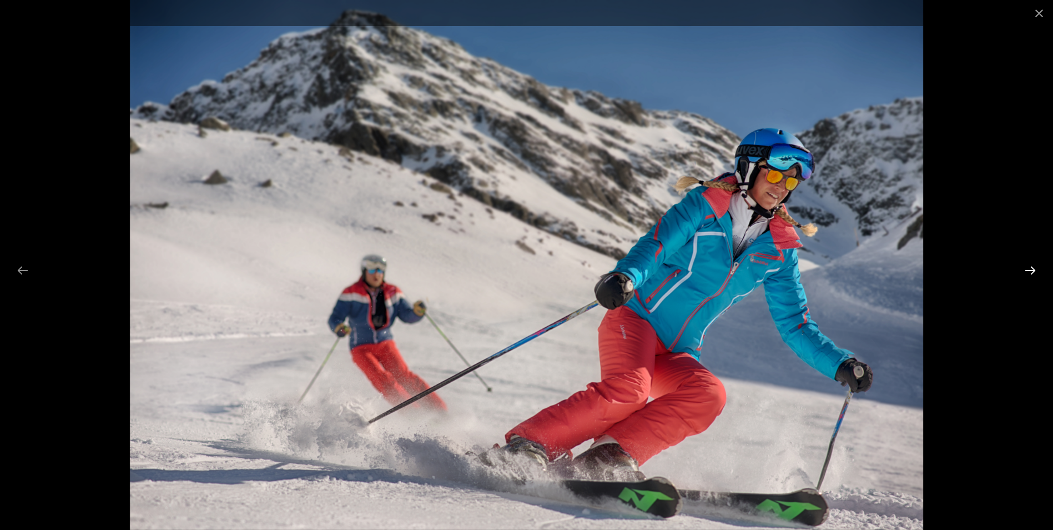
click at [1035, 269] on button "Next slide" at bounding box center [1030, 270] width 23 height 22
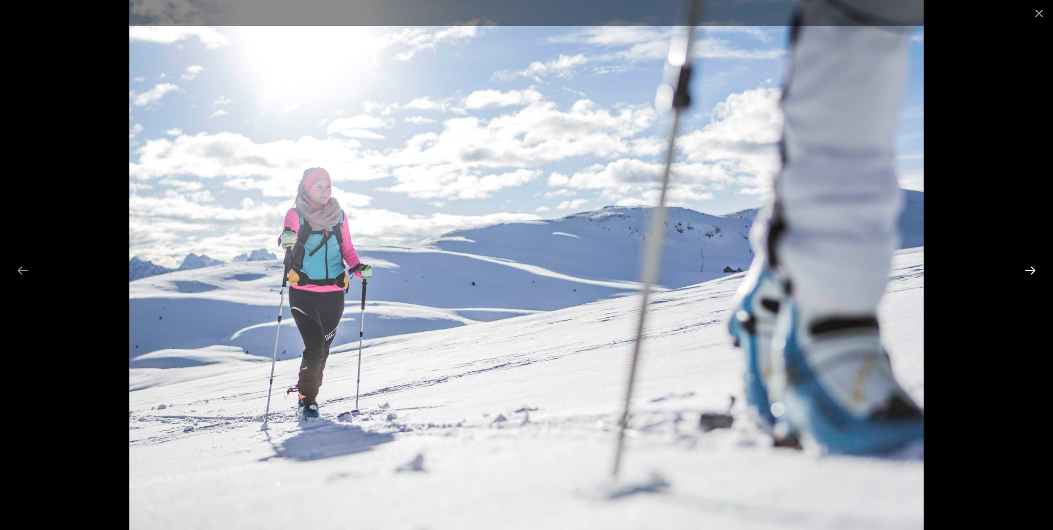
click at [1035, 269] on button "Next slide" at bounding box center [1030, 270] width 23 height 22
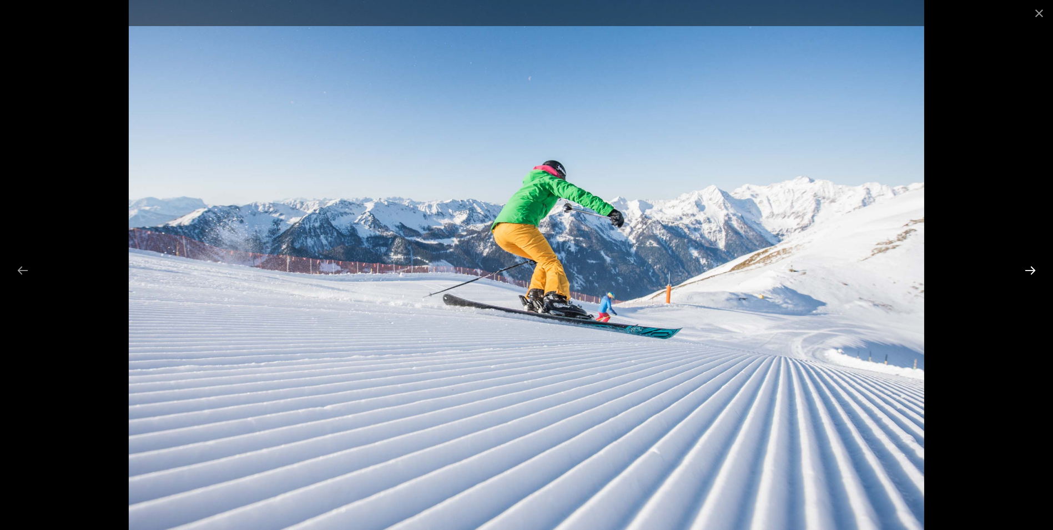
click at [1035, 269] on button "Next slide" at bounding box center [1030, 270] width 23 height 22
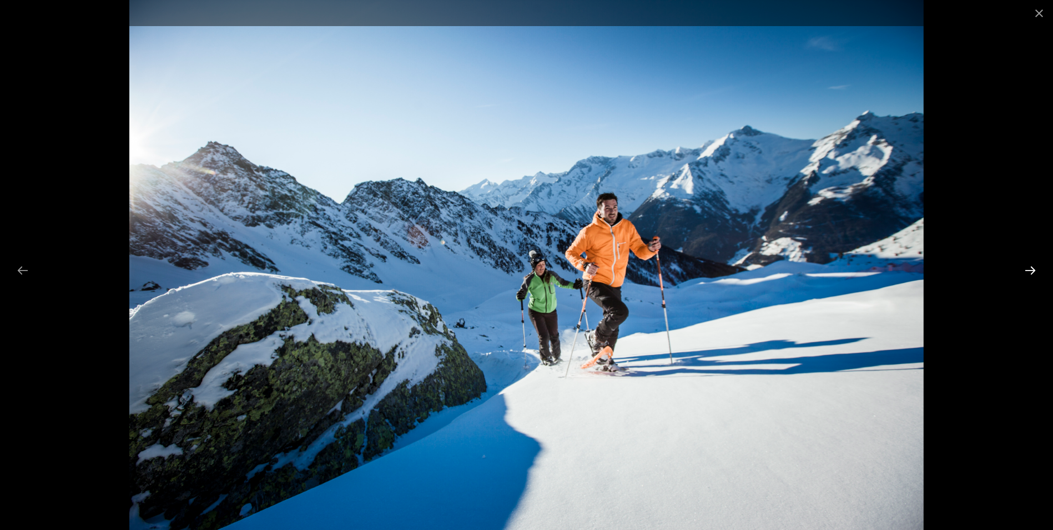
click at [1035, 269] on button "Next slide" at bounding box center [1030, 270] width 23 height 22
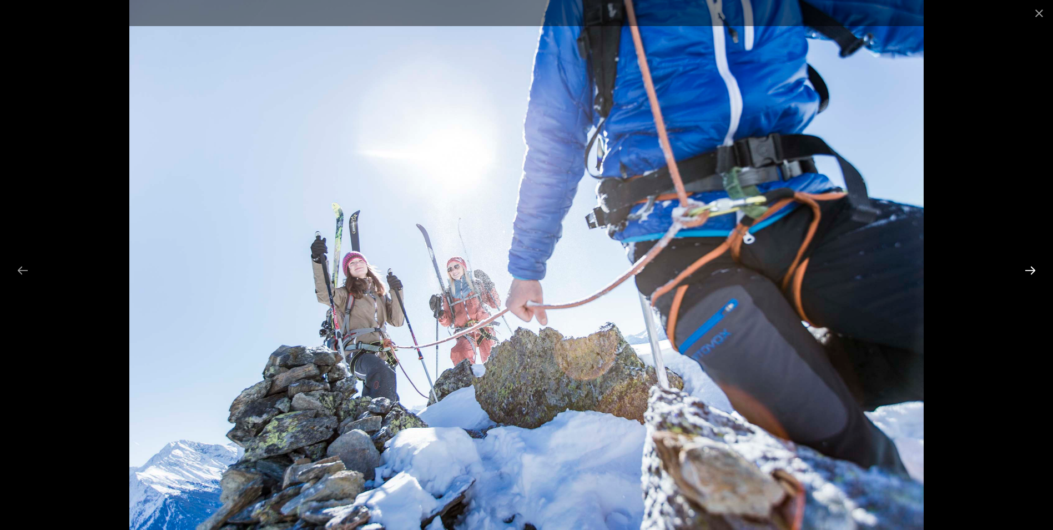
click at [1035, 269] on button "Next slide" at bounding box center [1030, 270] width 23 height 22
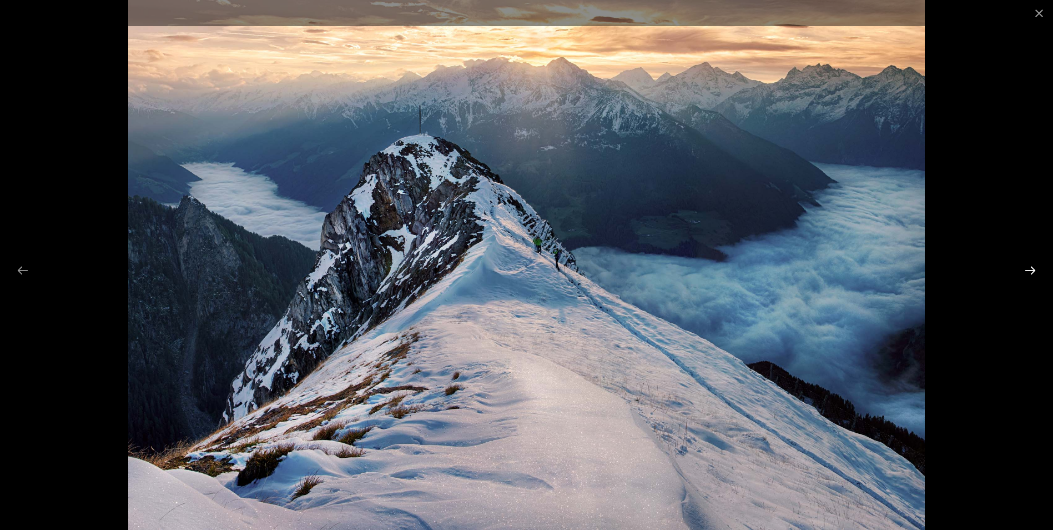
click at [1035, 269] on button "Next slide" at bounding box center [1030, 270] width 23 height 22
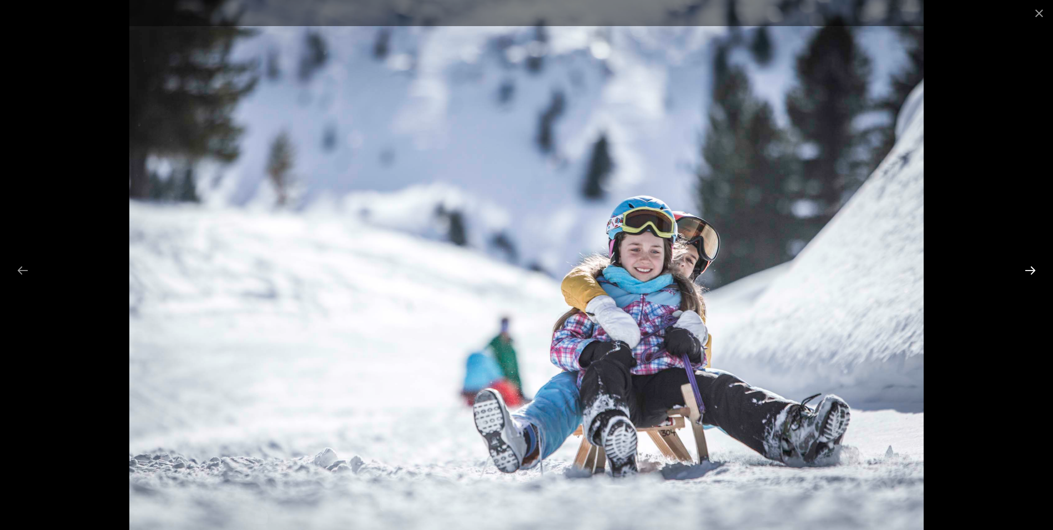
click at [1035, 269] on button "Next slide" at bounding box center [1030, 270] width 23 height 22
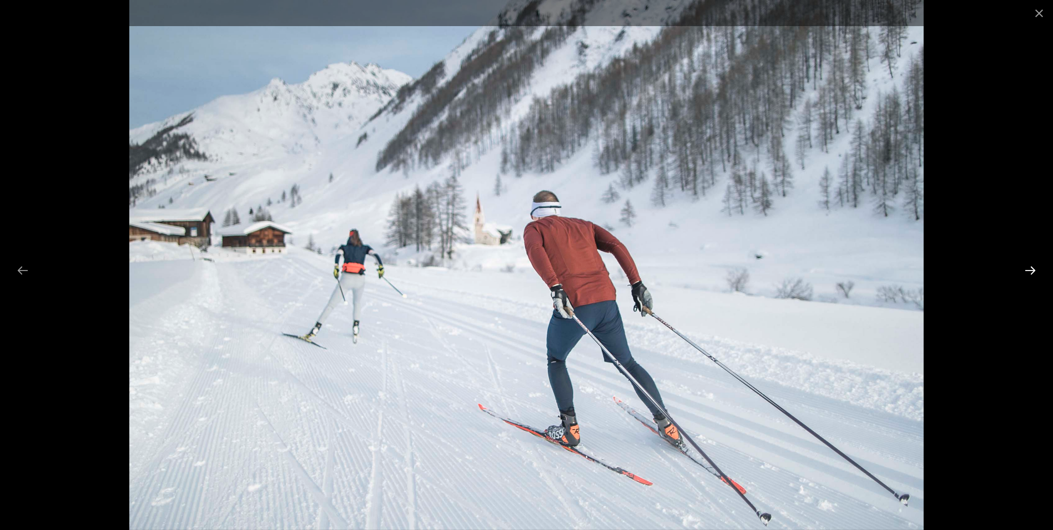
click at [1035, 269] on button "Next slide" at bounding box center [1030, 270] width 23 height 22
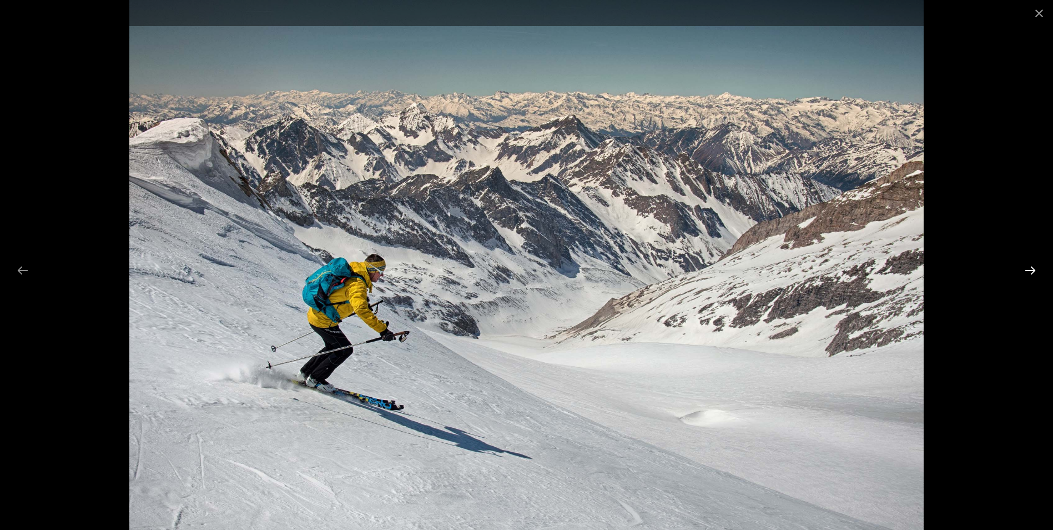
click at [1035, 269] on button "Next slide" at bounding box center [1030, 270] width 23 height 22
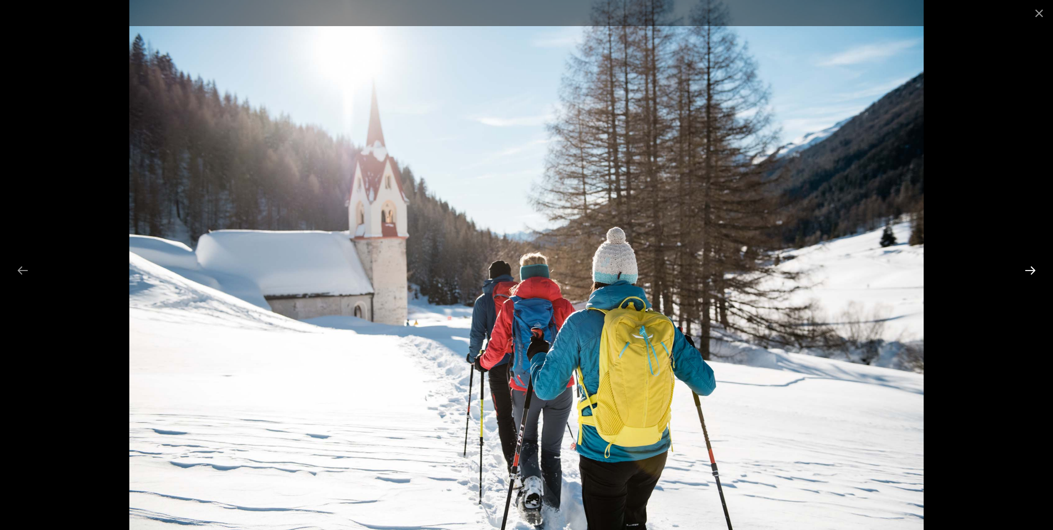
click at [1035, 268] on button "Next slide" at bounding box center [1030, 270] width 23 height 22
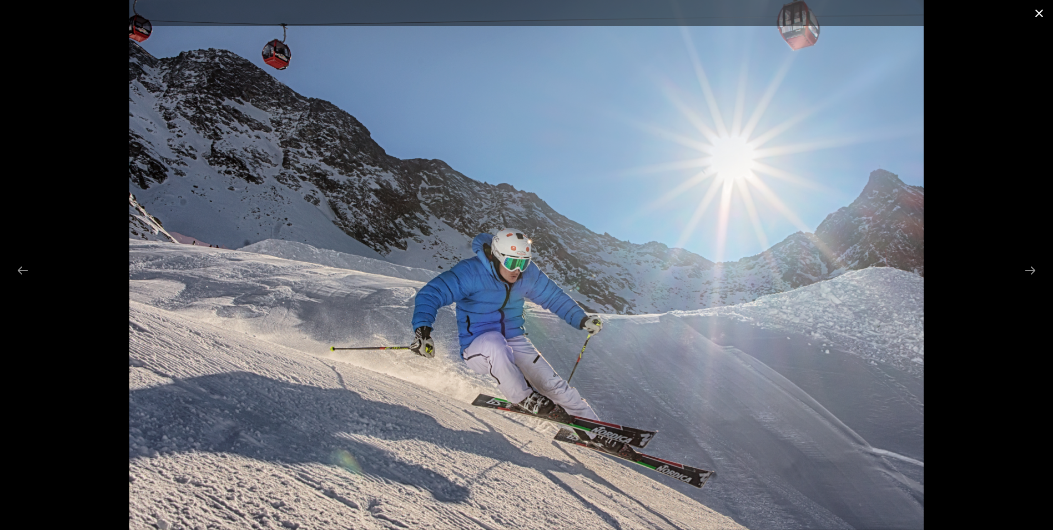
click at [1041, 13] on button "Close gallery" at bounding box center [1039, 13] width 28 height 26
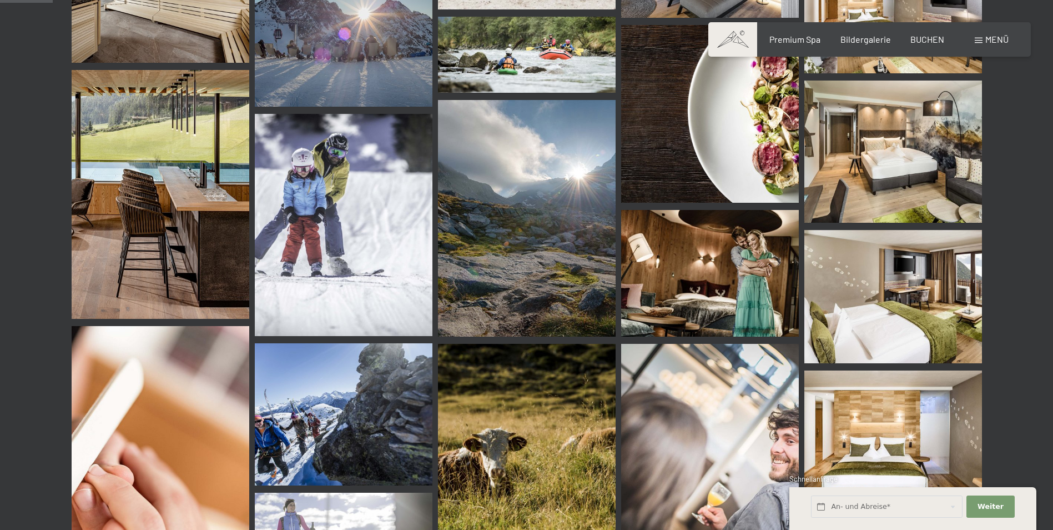
scroll to position [0, 0]
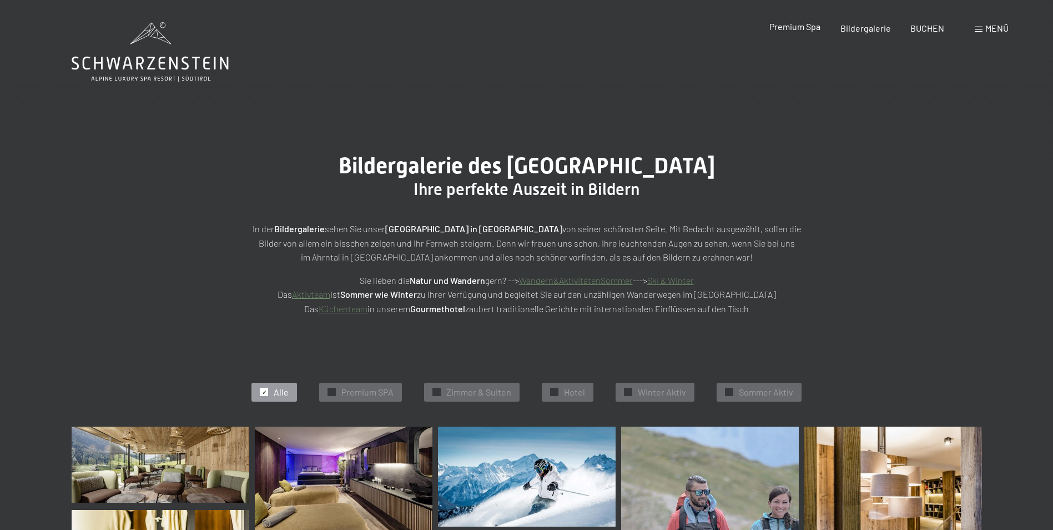
click at [801, 27] on span "Premium Spa" at bounding box center [794, 26] width 51 height 11
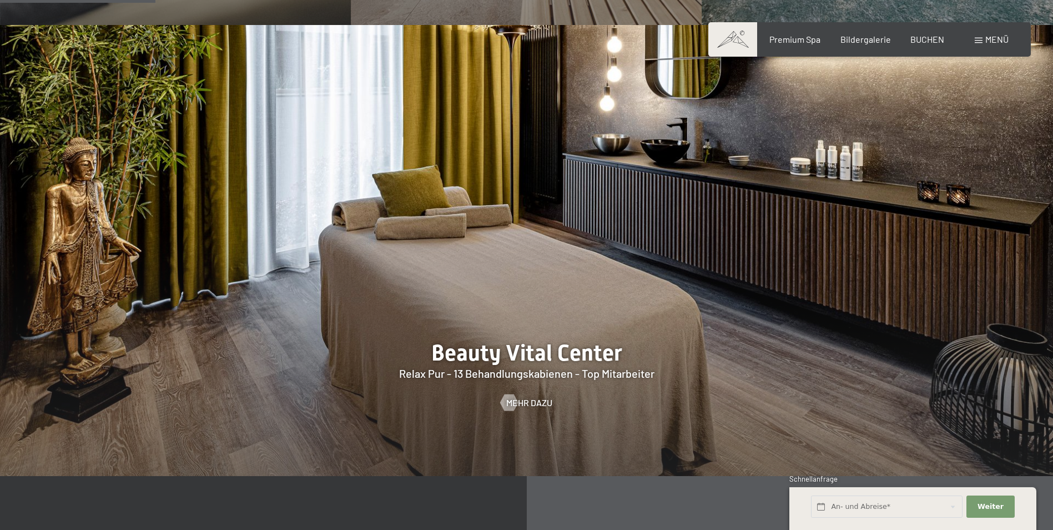
scroll to position [1221, 0]
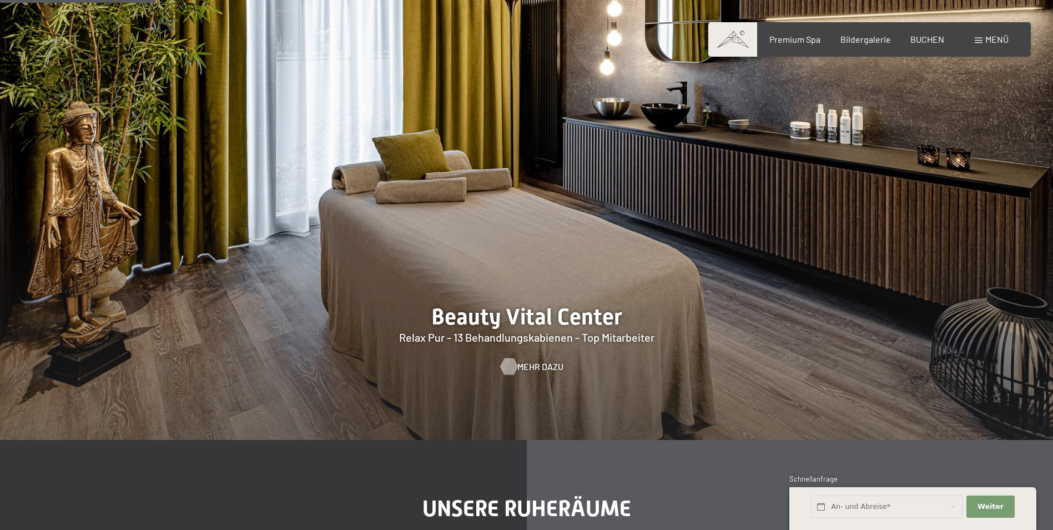
click at [520, 368] on span "Mehr dazu" at bounding box center [540, 366] width 46 height 12
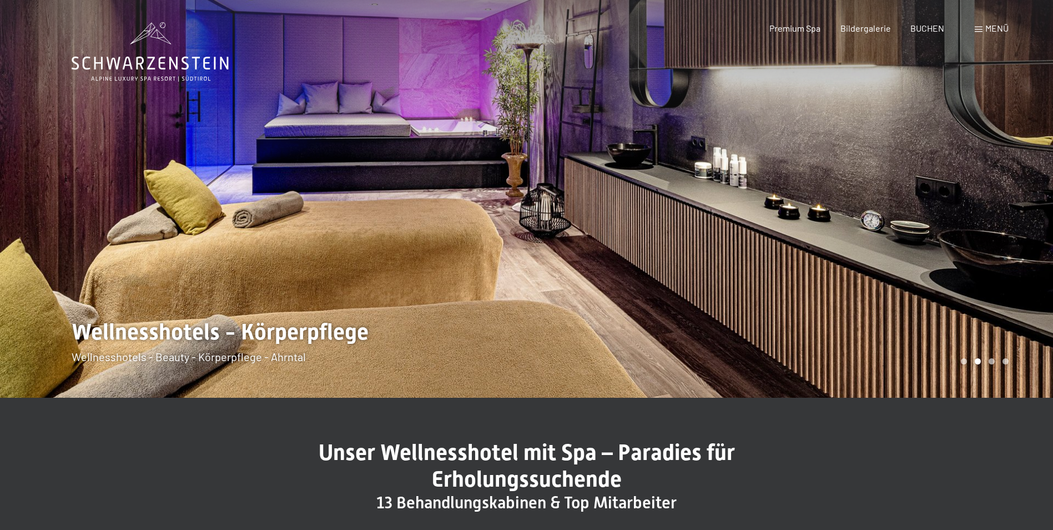
click at [995, 363] on div "Carousel Pagination" at bounding box center [983, 361] width 52 height 6
click at [992, 363] on div "Carousel Page 3" at bounding box center [992, 361] width 6 height 6
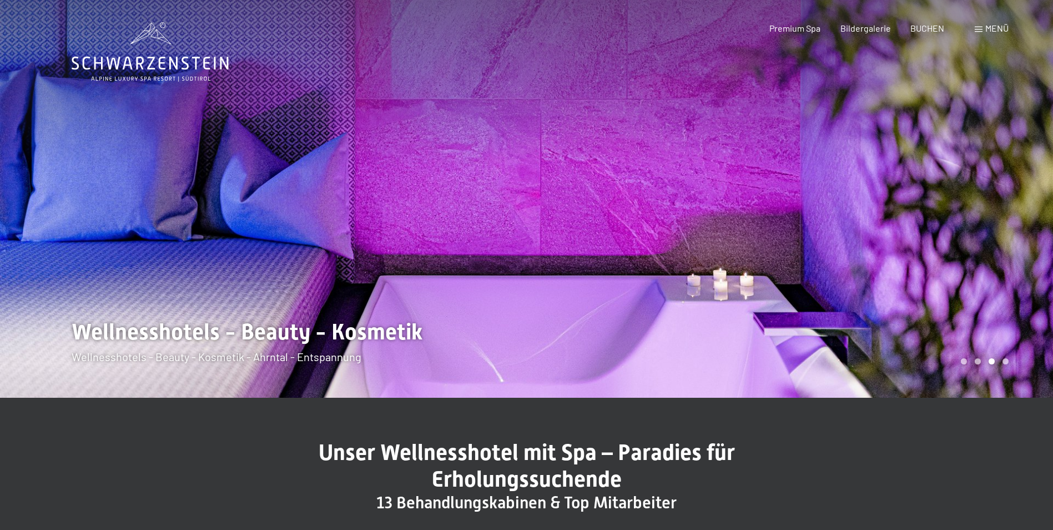
click at [1004, 363] on div "Carousel Page 4" at bounding box center [1006, 361] width 6 height 6
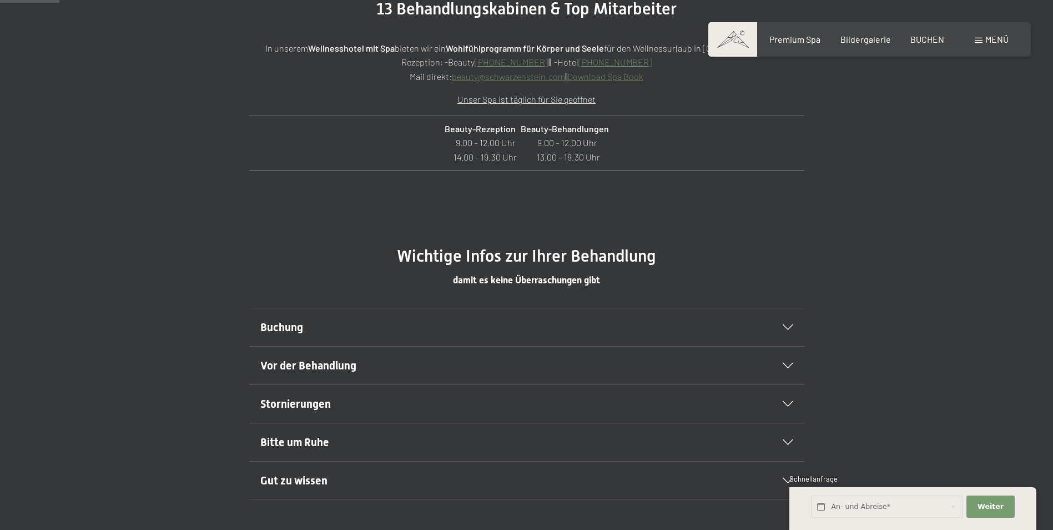
scroll to position [500, 0]
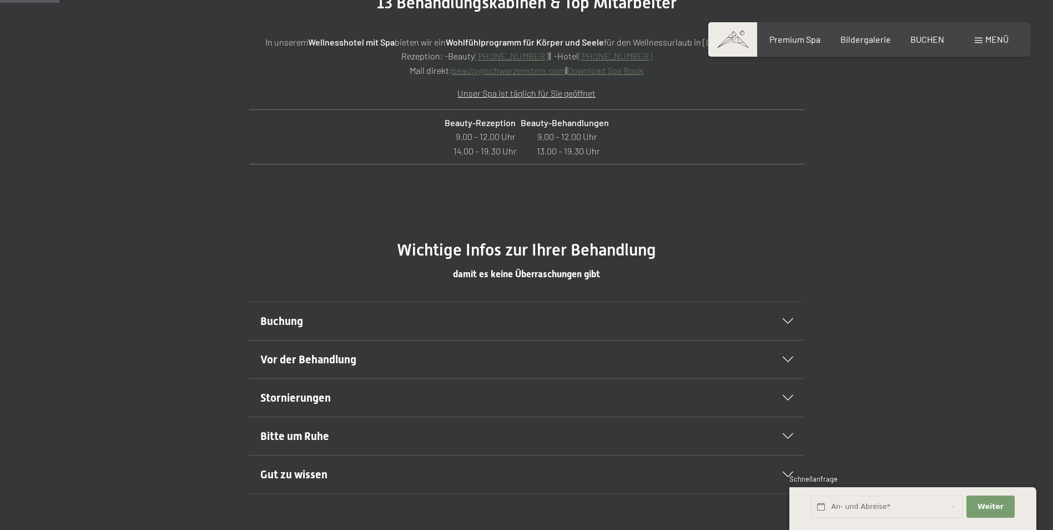
click at [787, 323] on icon at bounding box center [788, 321] width 11 height 6
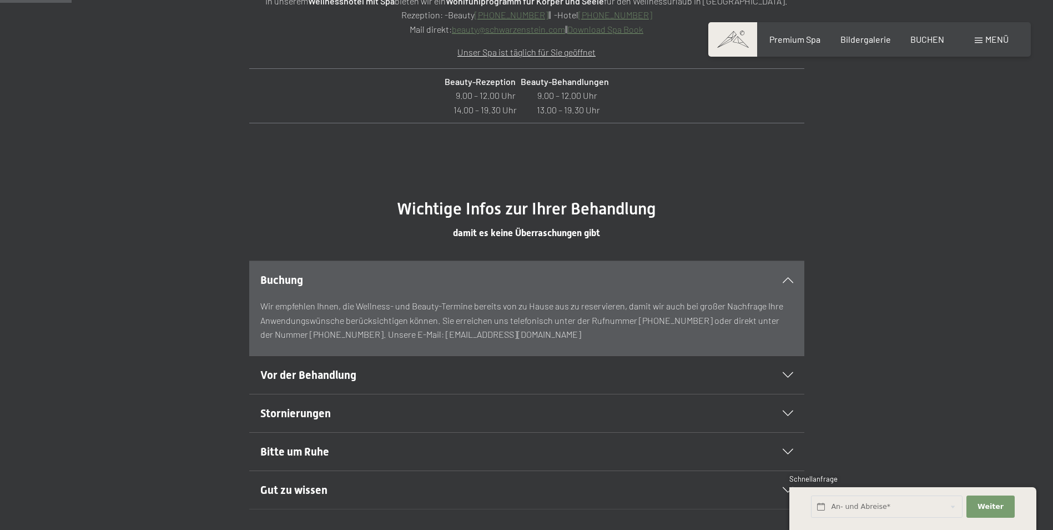
scroll to position [611, 0]
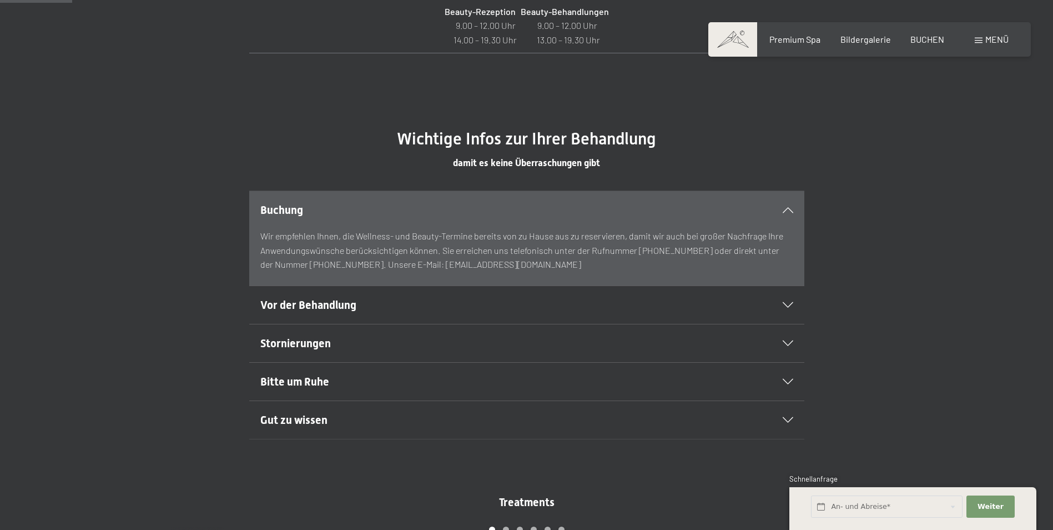
click at [789, 343] on icon at bounding box center [788, 343] width 11 height 6
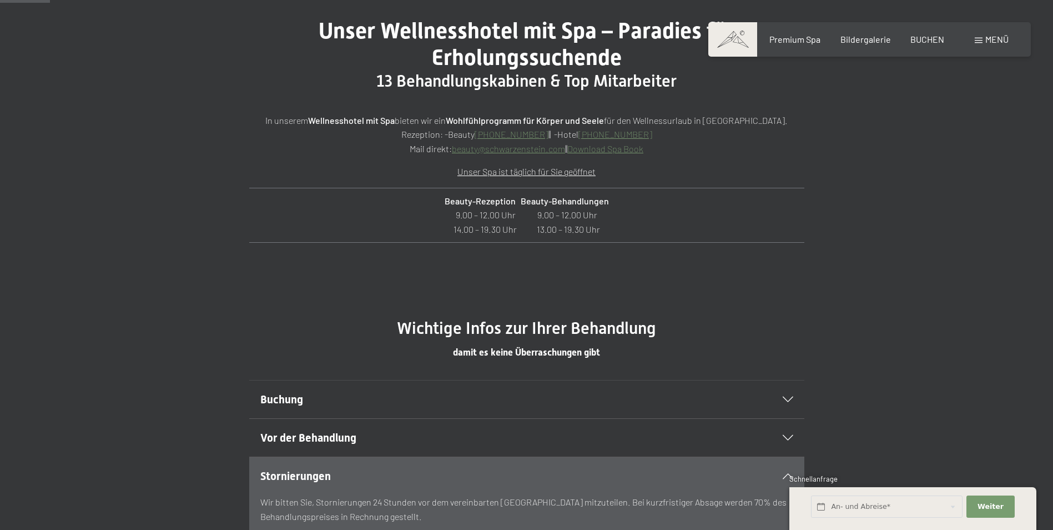
scroll to position [389, 0]
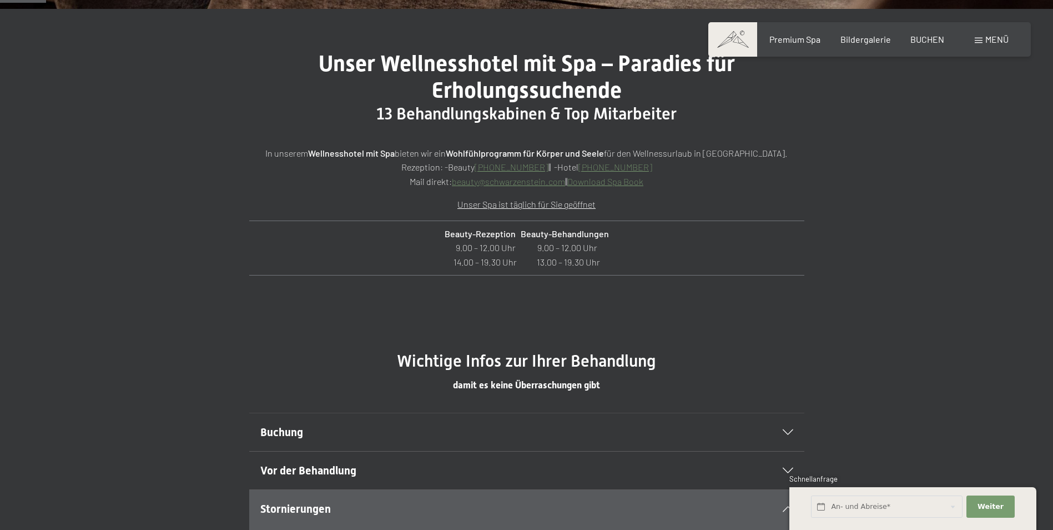
click at [587, 180] on link "Download Spa Book" at bounding box center [605, 181] width 76 height 11
